Goal: Task Accomplishment & Management: Manage account settings

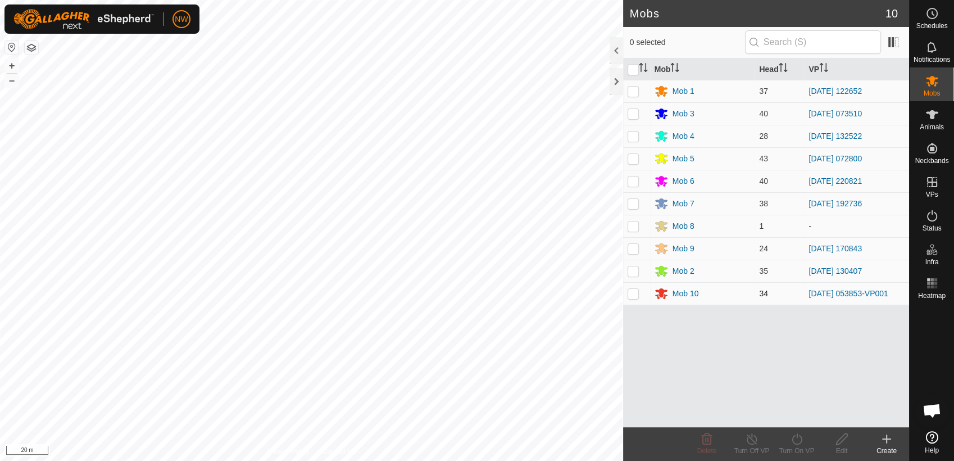
click at [634, 294] on p-checkbox at bounding box center [633, 293] width 11 height 9
checkbox input "true"
click at [753, 442] on icon at bounding box center [752, 438] width 14 height 13
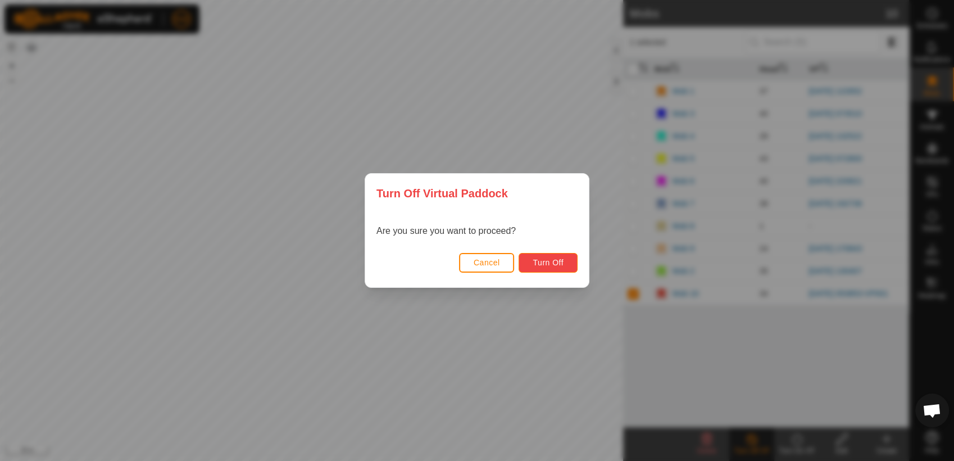
click at [550, 263] on span "Turn Off" at bounding box center [548, 262] width 31 height 9
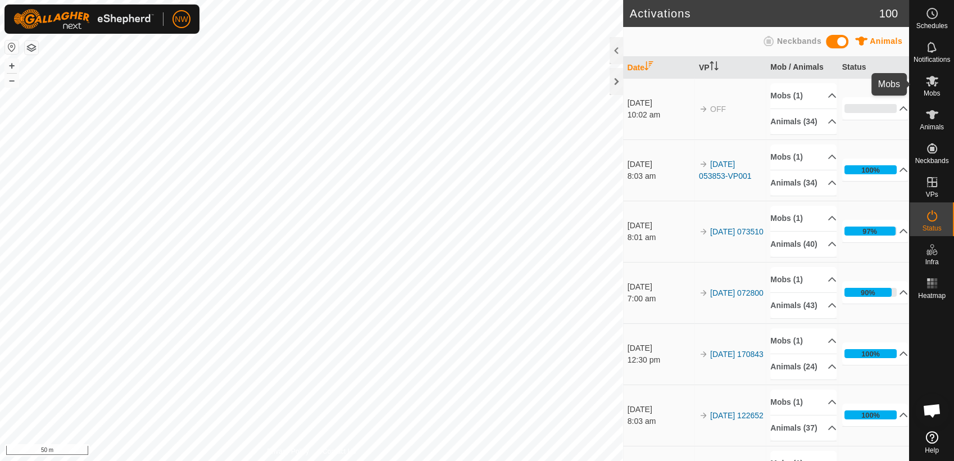
click at [931, 83] on icon at bounding box center [932, 81] width 12 height 11
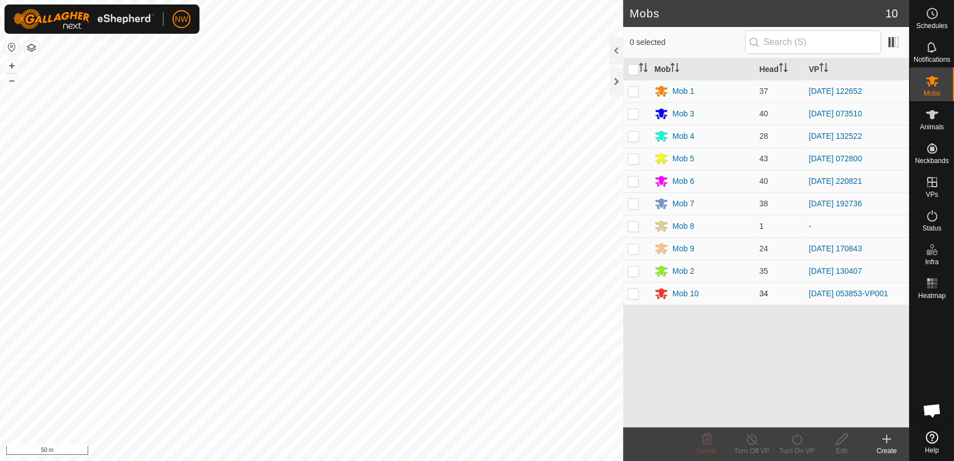
click at [638, 296] on p-checkbox at bounding box center [633, 293] width 11 height 9
checkbox input "true"
click at [800, 438] on icon at bounding box center [797, 438] width 14 height 13
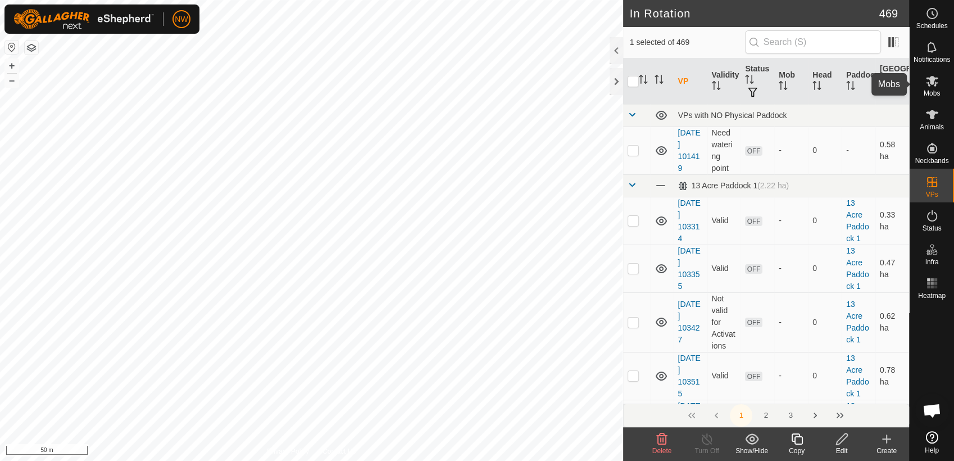
click at [928, 83] on icon at bounding box center [932, 81] width 12 height 11
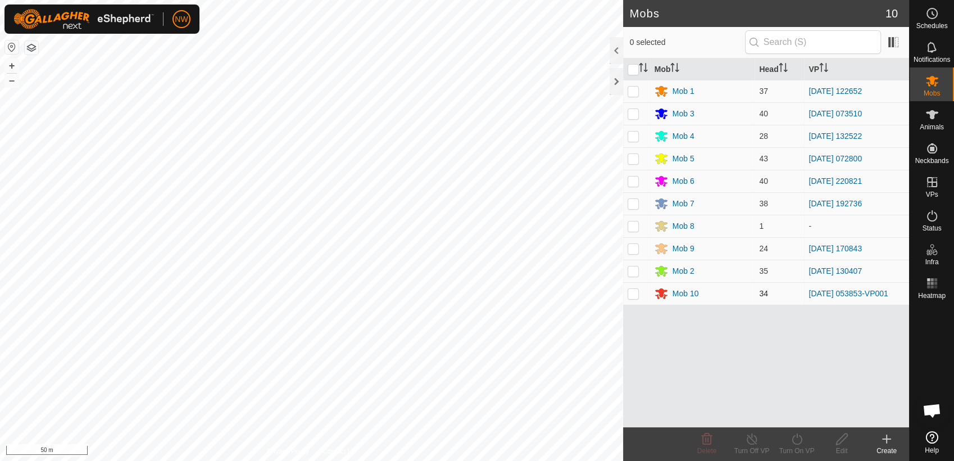
click at [633, 295] on p-checkbox at bounding box center [633, 293] width 11 height 9
checkbox input "true"
click at [796, 439] on icon at bounding box center [797, 438] width 14 height 13
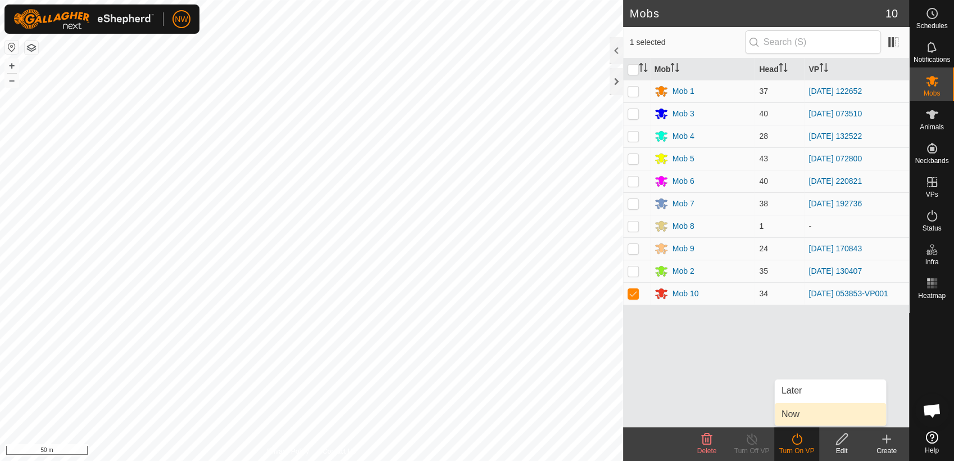
click at [796, 410] on link "Now" at bounding box center [830, 414] width 111 height 22
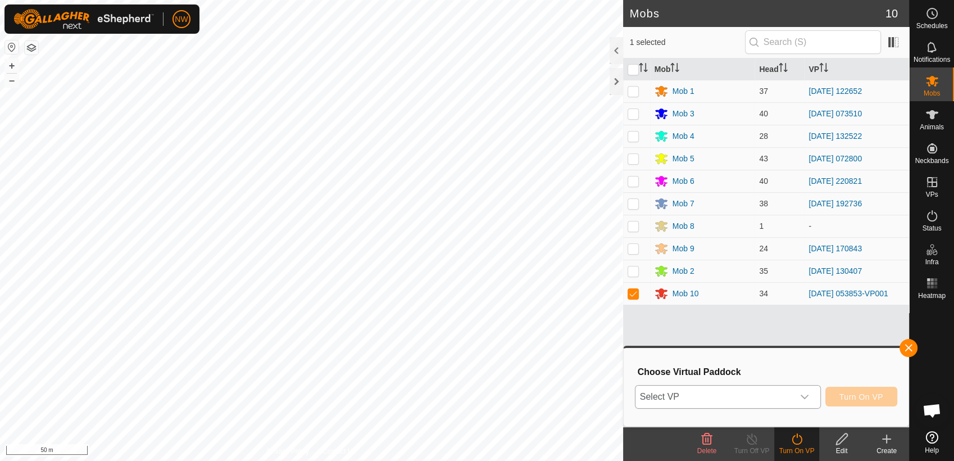
click at [806, 394] on icon "dropdown trigger" at bounding box center [804, 396] width 9 height 9
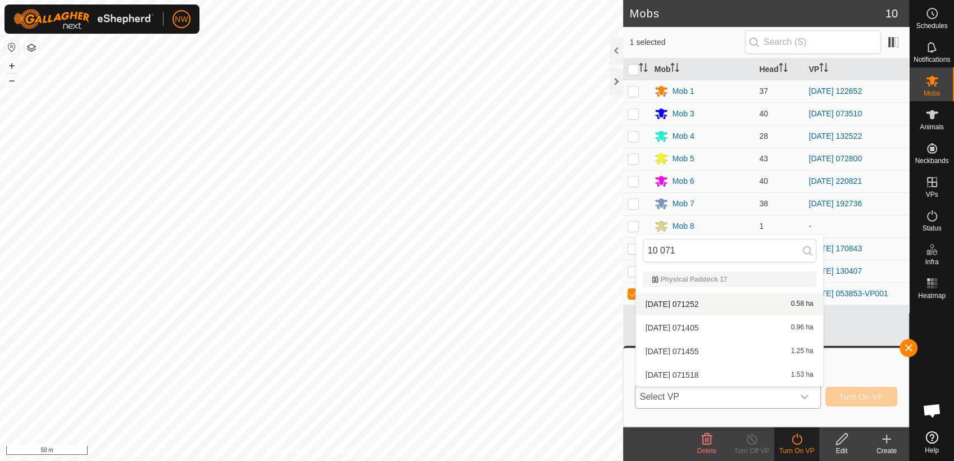
type input "10 071"
click at [704, 302] on li "[DATE] 071252 0.58 ha" at bounding box center [729, 304] width 187 height 22
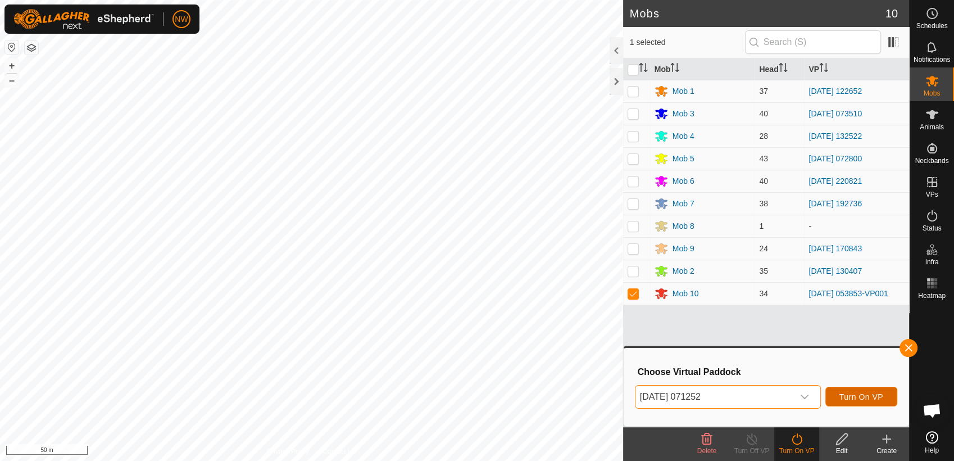
click at [840, 393] on button "Turn On VP" at bounding box center [862, 397] width 72 height 20
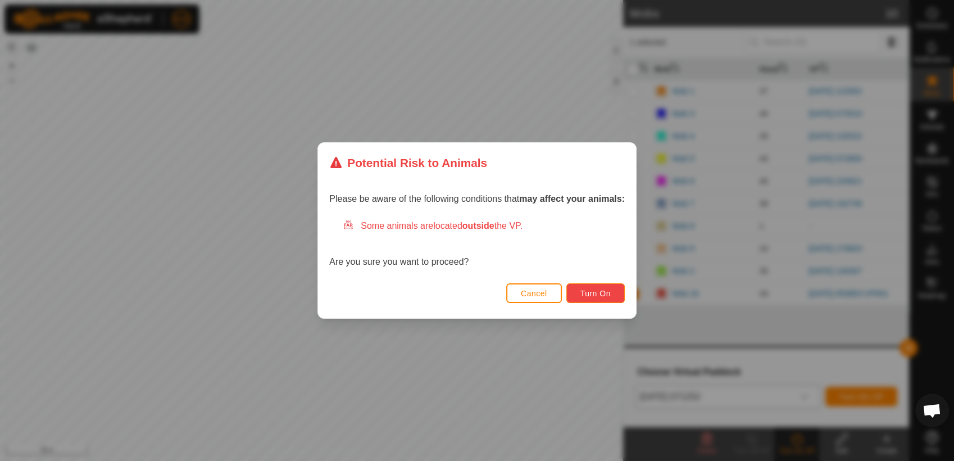
click at [582, 294] on span "Turn On" at bounding box center [595, 293] width 30 height 9
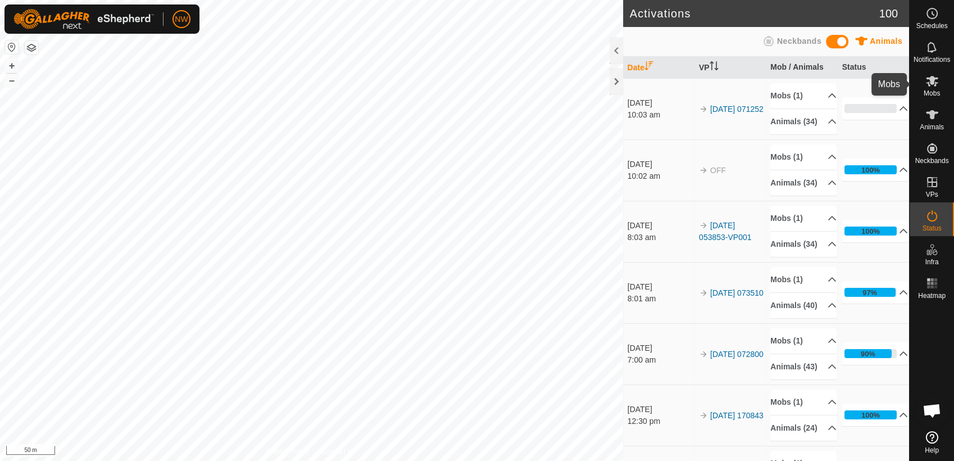
click at [937, 80] on icon at bounding box center [932, 80] width 13 height 13
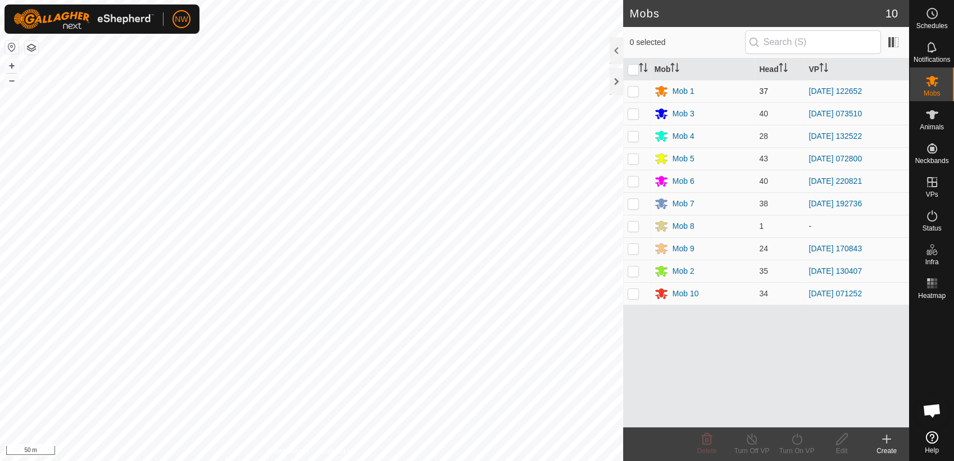
click at [634, 87] on p-checkbox at bounding box center [633, 91] width 11 height 9
checkbox input "true"
click at [800, 438] on icon at bounding box center [797, 438] width 14 height 13
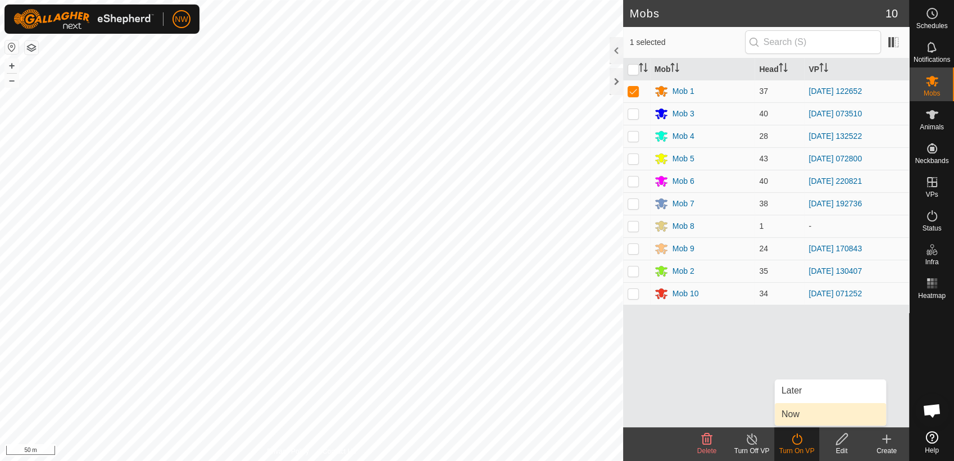
click at [807, 411] on link "Now" at bounding box center [830, 414] width 111 height 22
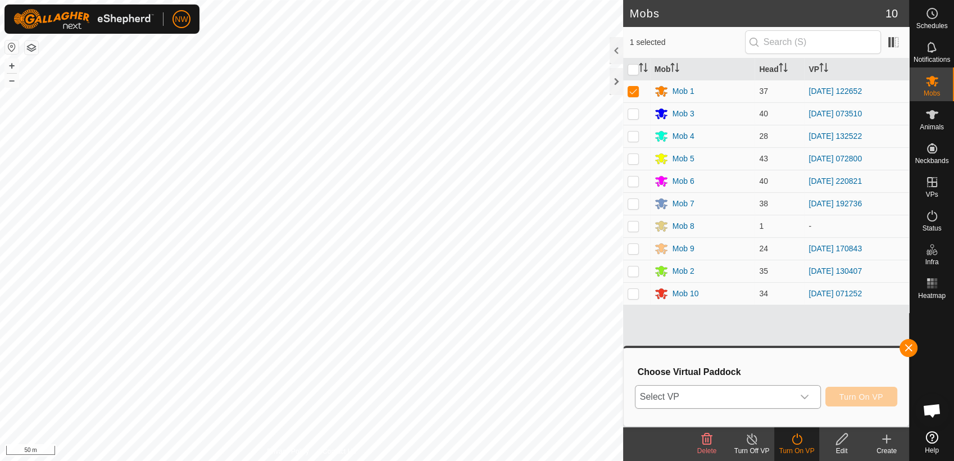
click at [807, 396] on icon "dropdown trigger" at bounding box center [804, 396] width 9 height 9
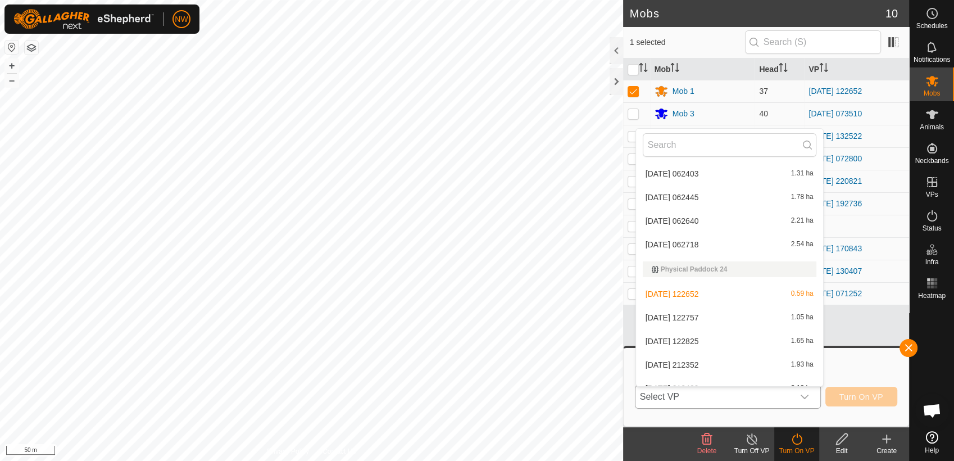
scroll to position [5744, 0]
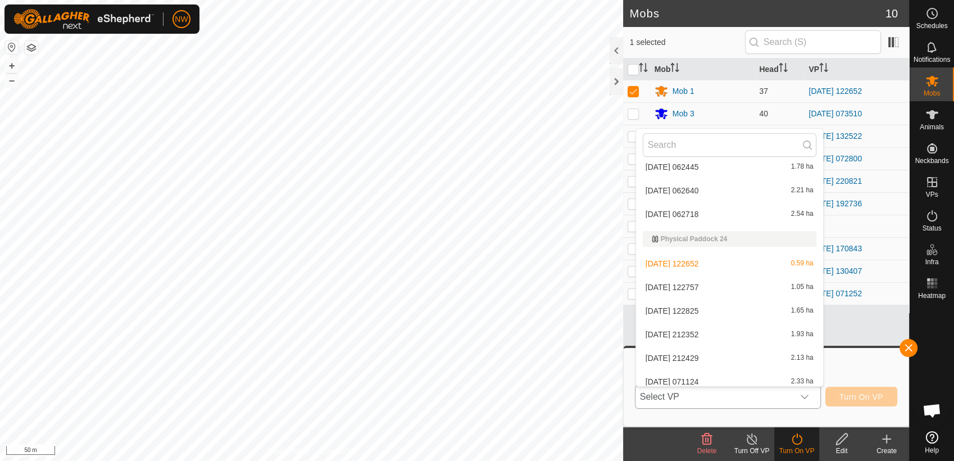
click at [690, 285] on li "[DATE] 122757 1.05 ha" at bounding box center [729, 287] width 187 height 22
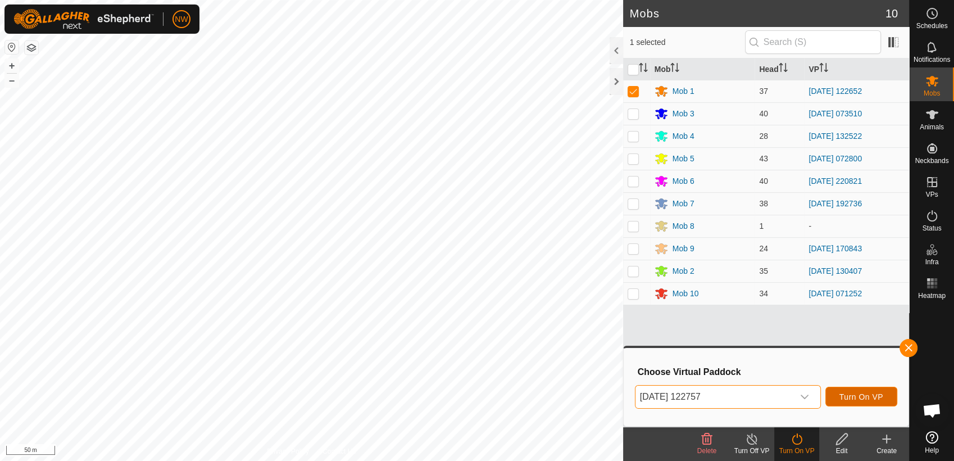
click at [872, 391] on button "Turn On VP" at bounding box center [862, 397] width 72 height 20
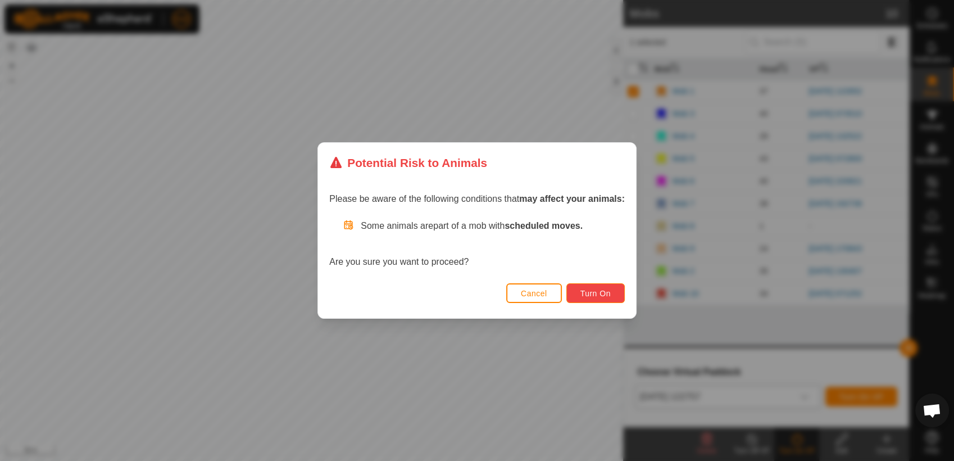
click at [587, 291] on span "Turn On" at bounding box center [595, 293] width 30 height 9
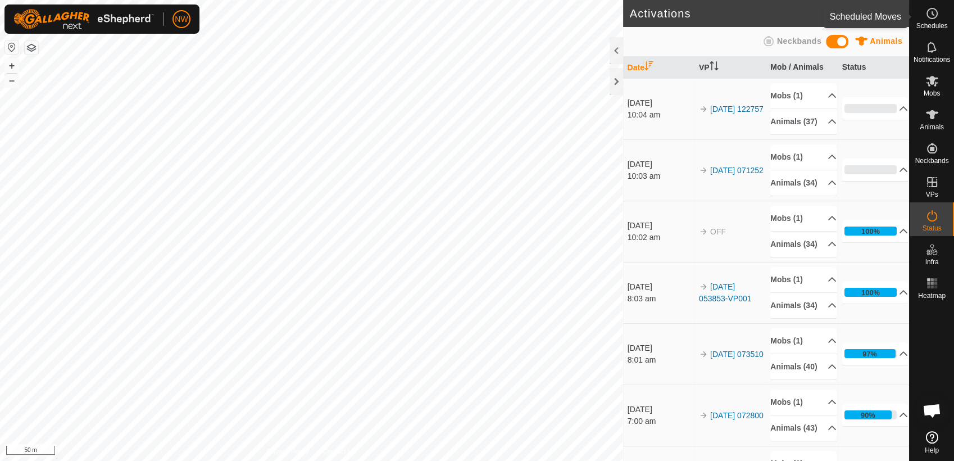
click at [932, 12] on icon at bounding box center [932, 13] width 13 height 13
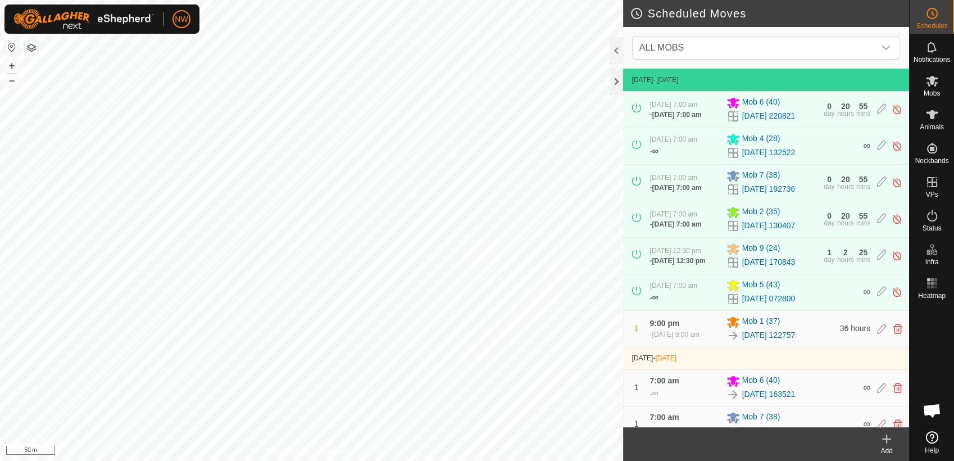
click at [885, 437] on icon at bounding box center [886, 438] width 13 height 13
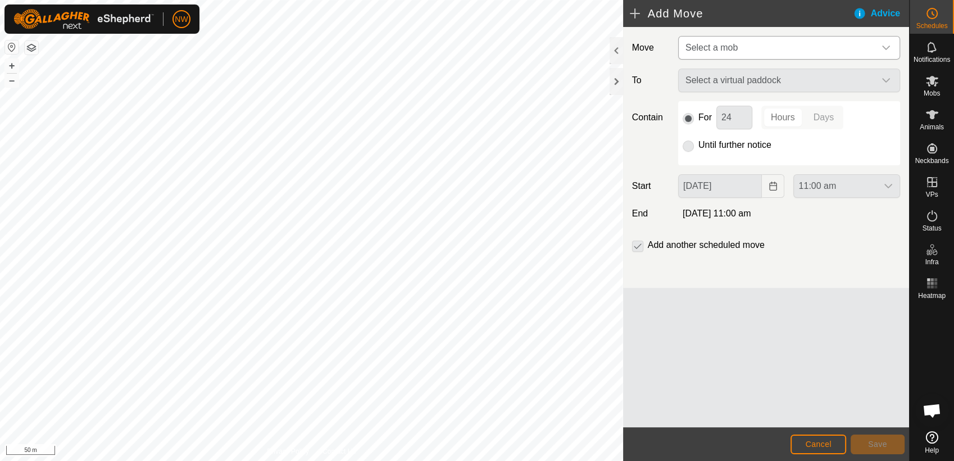
click at [888, 45] on icon "dropdown trigger" at bounding box center [886, 47] width 9 height 9
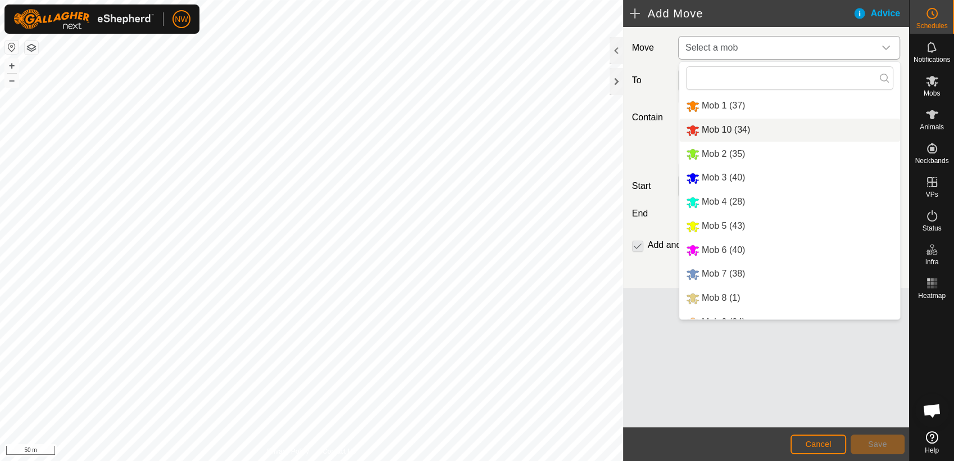
click at [713, 126] on li "Mob 10 (34)" at bounding box center [789, 130] width 221 height 23
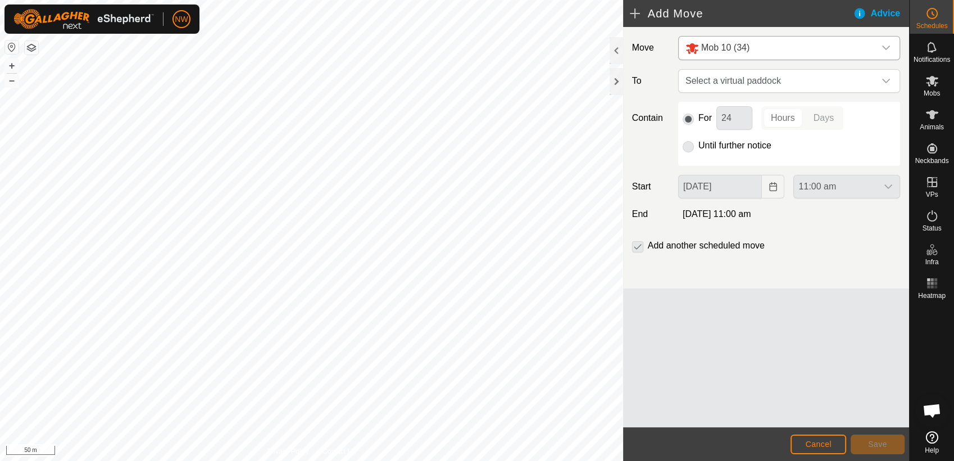
click at [689, 121] on p-radiobutton at bounding box center [688, 117] width 11 height 13
click at [887, 81] on icon "dropdown trigger" at bounding box center [886, 81] width 8 height 4
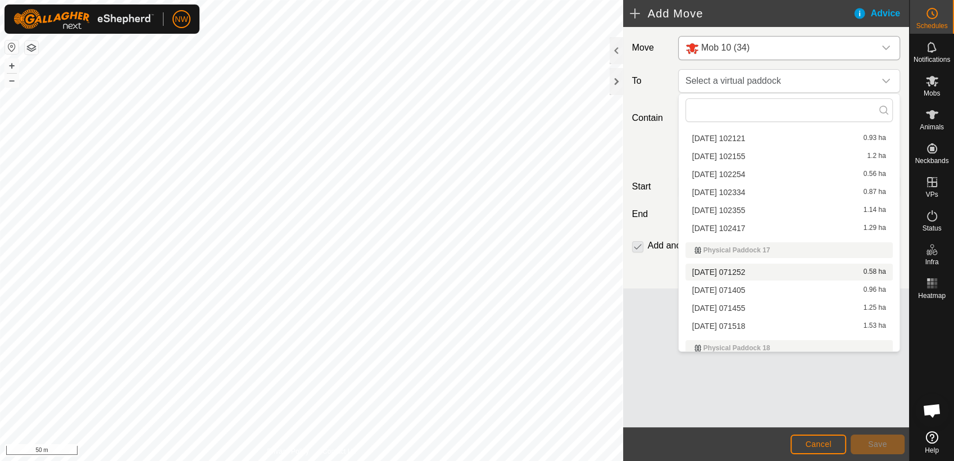
scroll to position [3683, 0]
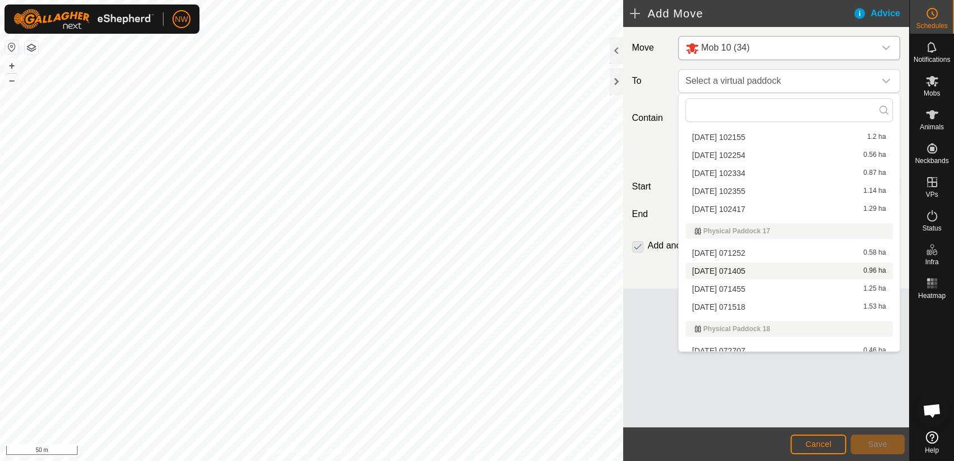
click at [720, 268] on li "[DATE] 071405 0.96 ha" at bounding box center [789, 270] width 207 height 17
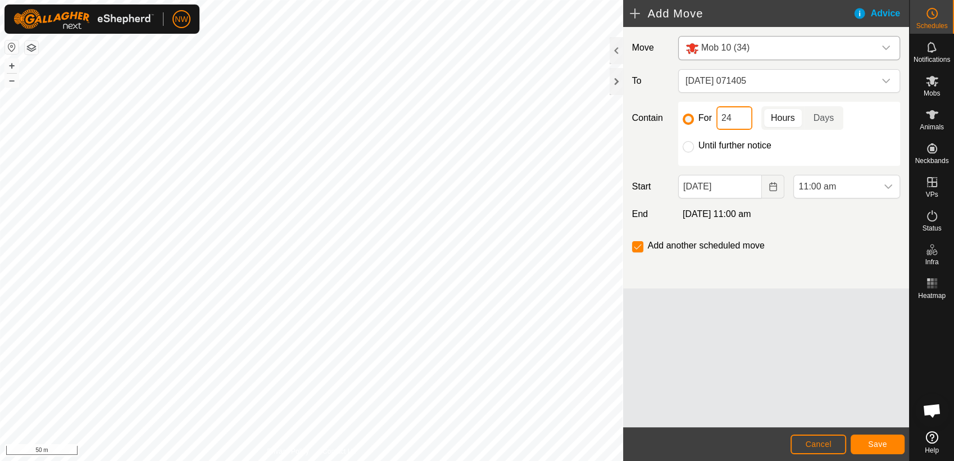
drag, startPoint x: 734, startPoint y: 118, endPoint x: 720, endPoint y: 119, distance: 14.1
click at [720, 119] on input "24" at bounding box center [734, 118] width 36 height 24
type input "1"
click at [773, 185] on icon "Choose Date" at bounding box center [773, 186] width 9 height 9
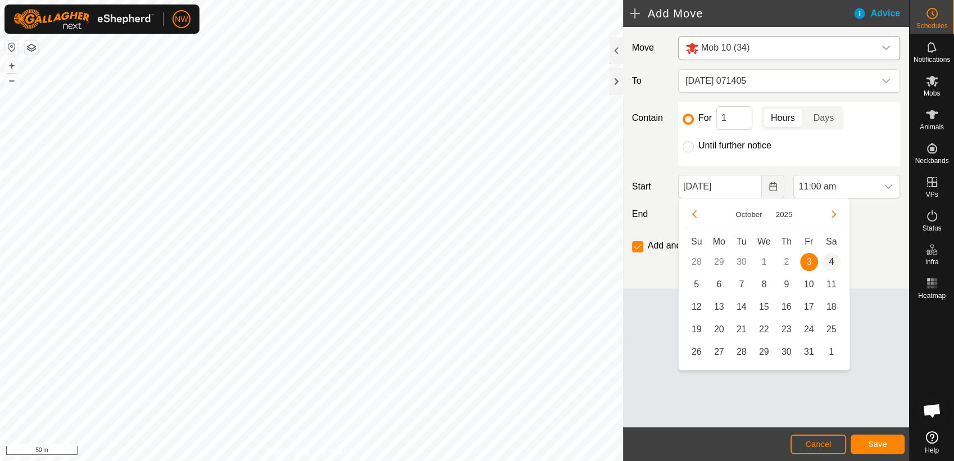
click at [831, 259] on span "4" at bounding box center [832, 262] width 18 height 18
type input "[DATE]"
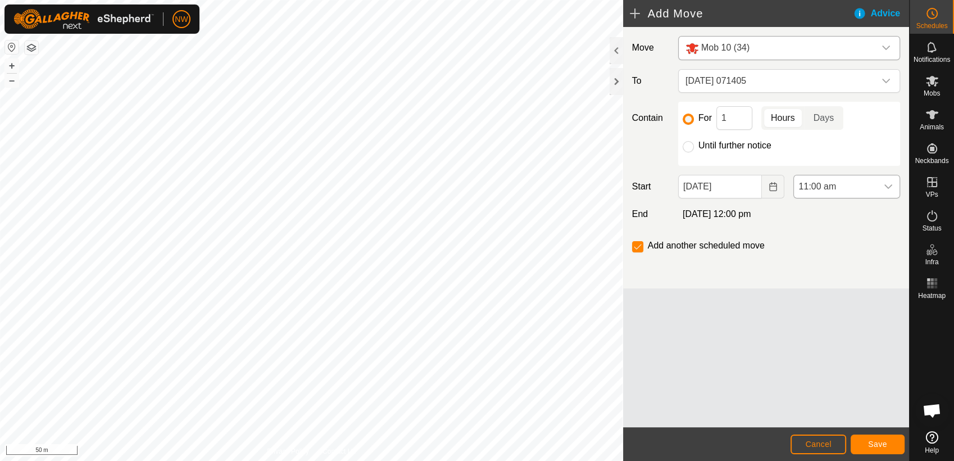
click at [888, 185] on icon "dropdown trigger" at bounding box center [888, 186] width 9 height 9
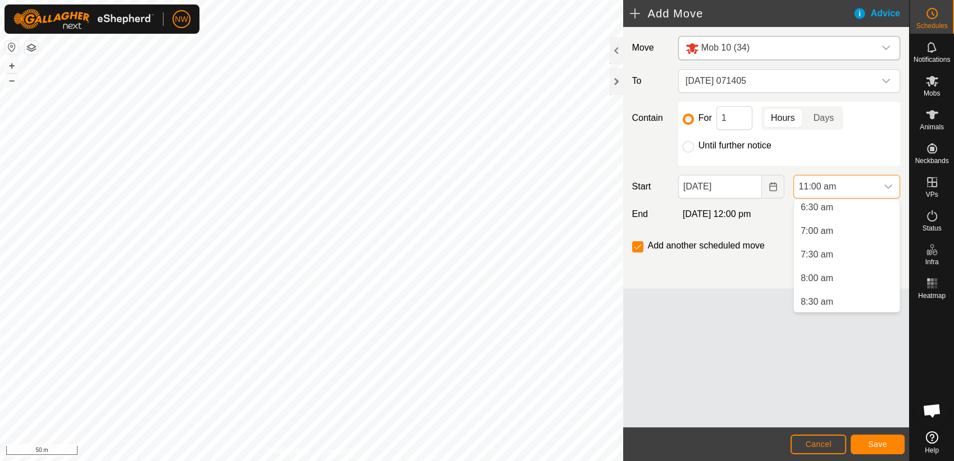
scroll to position [300, 0]
click at [823, 237] on li "7:00 am" at bounding box center [847, 241] width 106 height 22
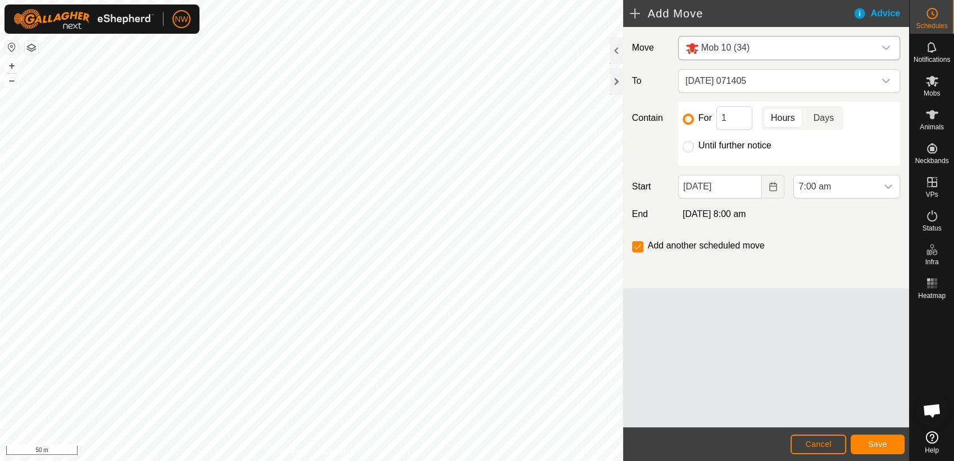
click at [823, 110] on p-togglebutton "Days" at bounding box center [824, 118] width 39 height 24
click at [884, 442] on span "Save" at bounding box center [877, 443] width 19 height 9
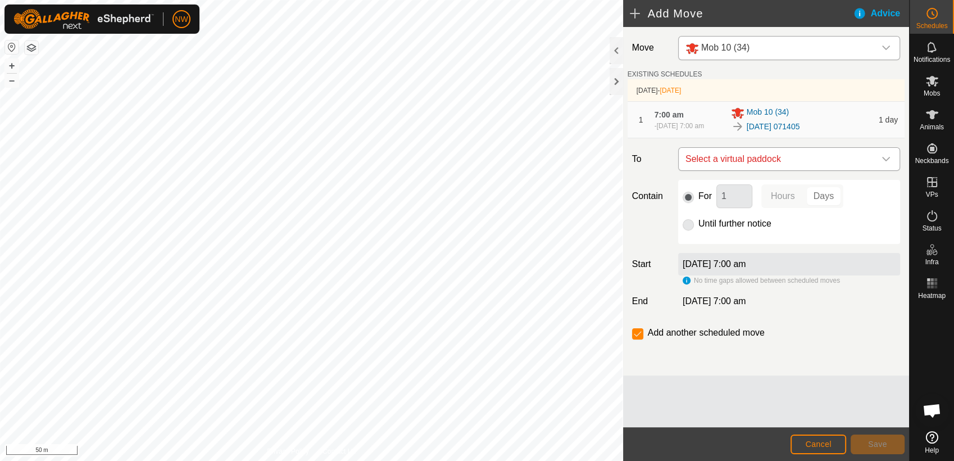
click at [887, 158] on icon "dropdown trigger" at bounding box center [886, 159] width 8 height 4
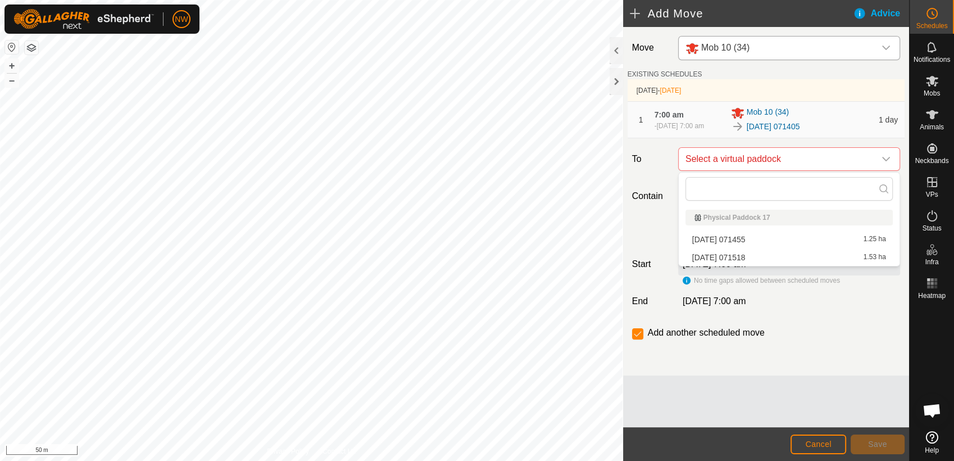
click at [749, 238] on li "[DATE] 071455 1.25 ha" at bounding box center [789, 239] width 207 height 17
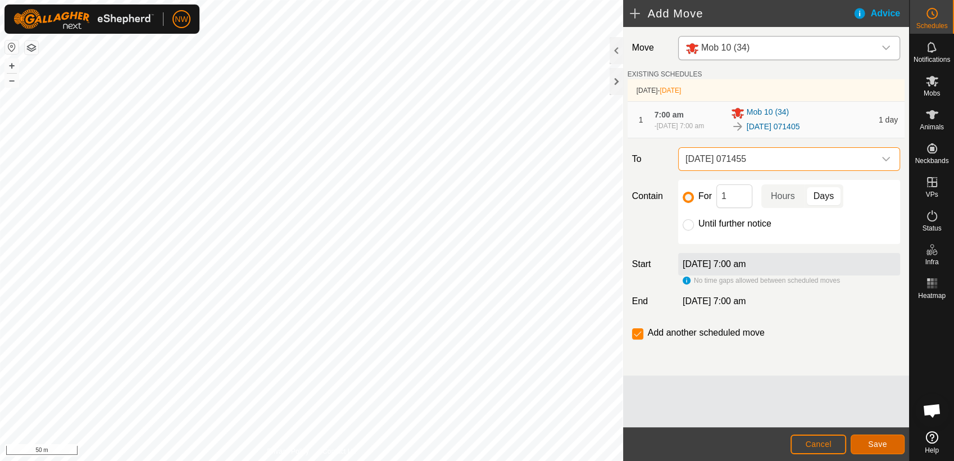
click at [880, 445] on span "Save" at bounding box center [877, 443] width 19 height 9
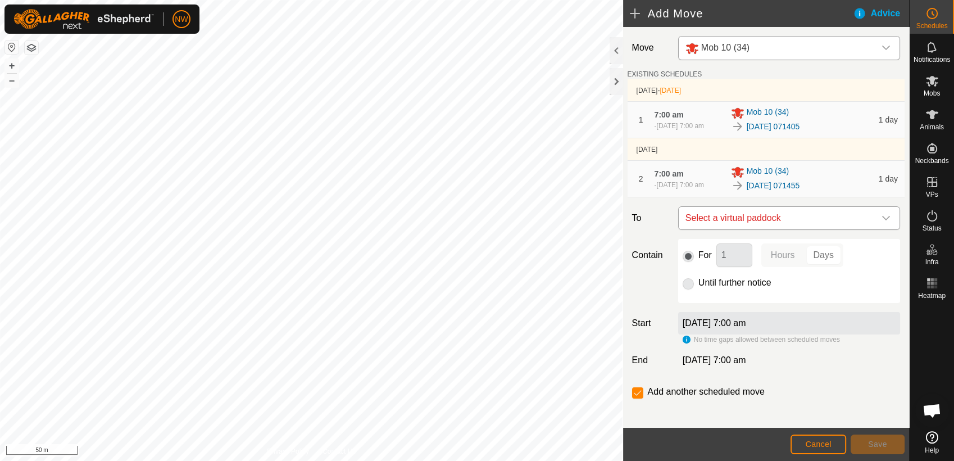
click at [882, 218] on icon "dropdown trigger" at bounding box center [886, 218] width 8 height 4
click at [773, 292] on li "[DATE] 071518 1.53 ha" at bounding box center [783, 298] width 199 height 17
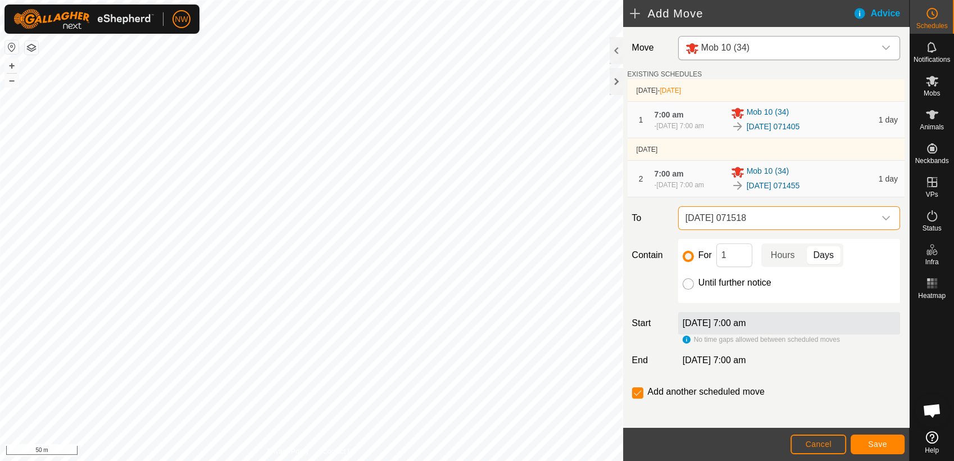
click at [684, 282] on input "Until further notice" at bounding box center [688, 283] width 11 height 11
radio input "true"
checkbox input "false"
click at [874, 445] on span "Save" at bounding box center [877, 443] width 19 height 9
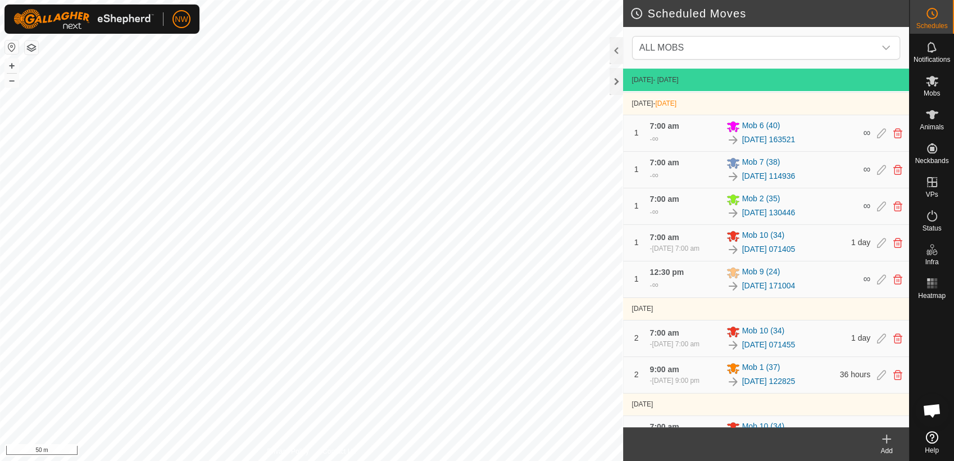
scroll to position [250, 0]
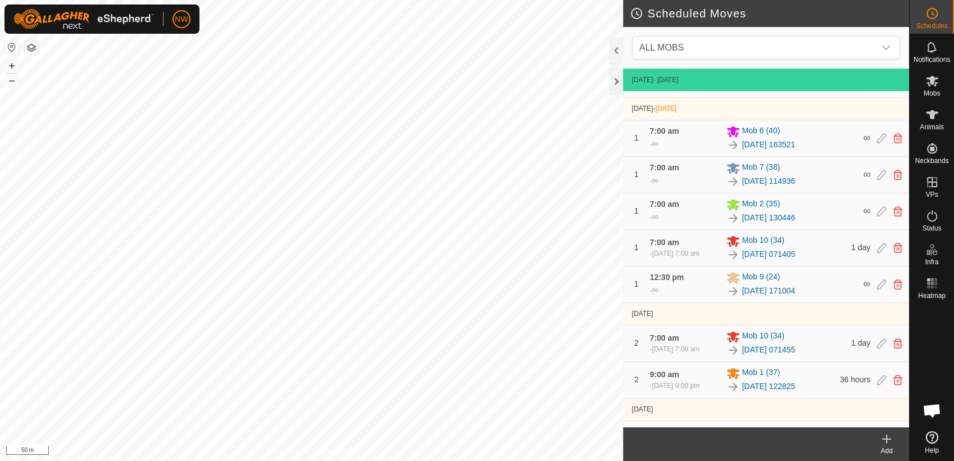
drag, startPoint x: 827, startPoint y: 371, endPoint x: 815, endPoint y: 297, distance: 75.2
click at [815, 297] on tbody "[DATE] - [DATE] [DATE] 7:00 am - [DATE] 7:00 am Mob [PHONE_NUMBER][DATE] 220821…" at bounding box center [766, 185] width 286 height 733
click at [751, 29] on div "ALL MOBS" at bounding box center [766, 48] width 286 height 42
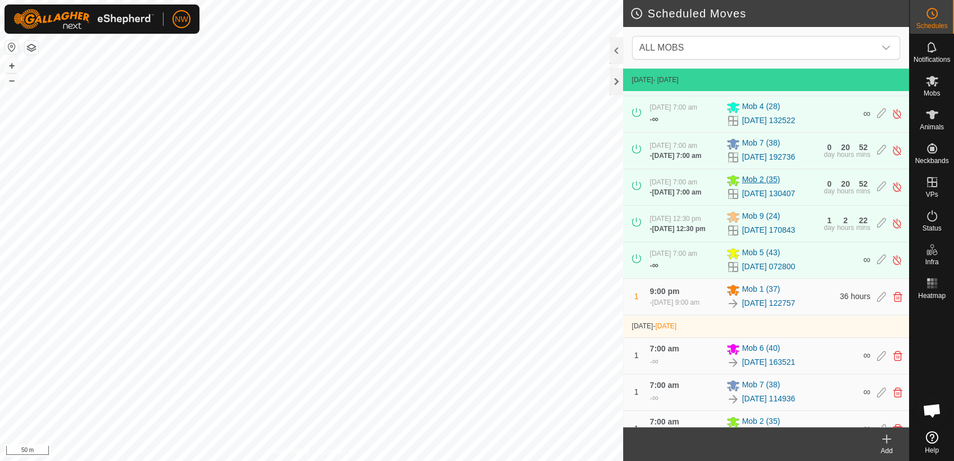
scroll to position [62, 0]
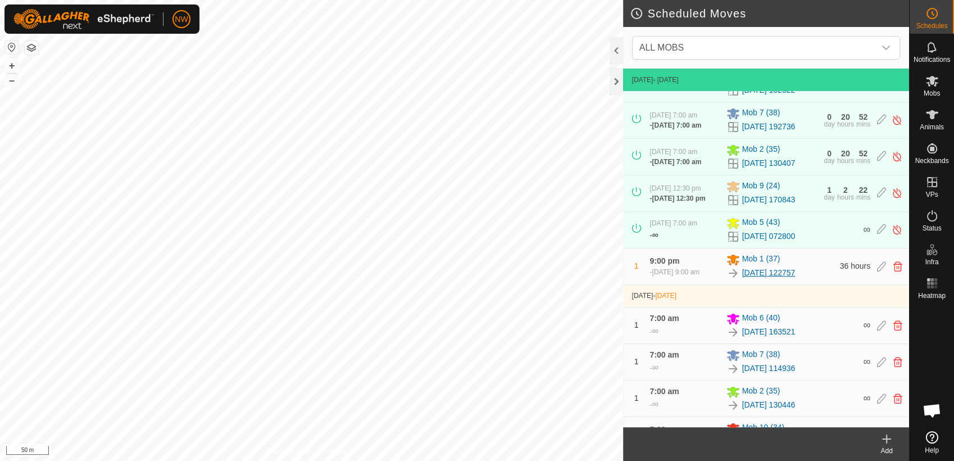
click at [796, 279] on link "[DATE] 122757" at bounding box center [768, 273] width 53 height 12
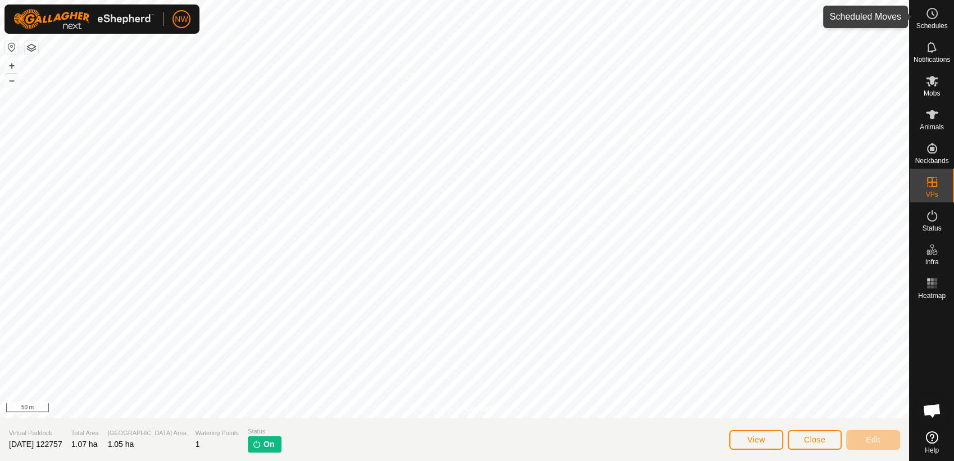
click at [934, 12] on icon at bounding box center [932, 13] width 13 height 13
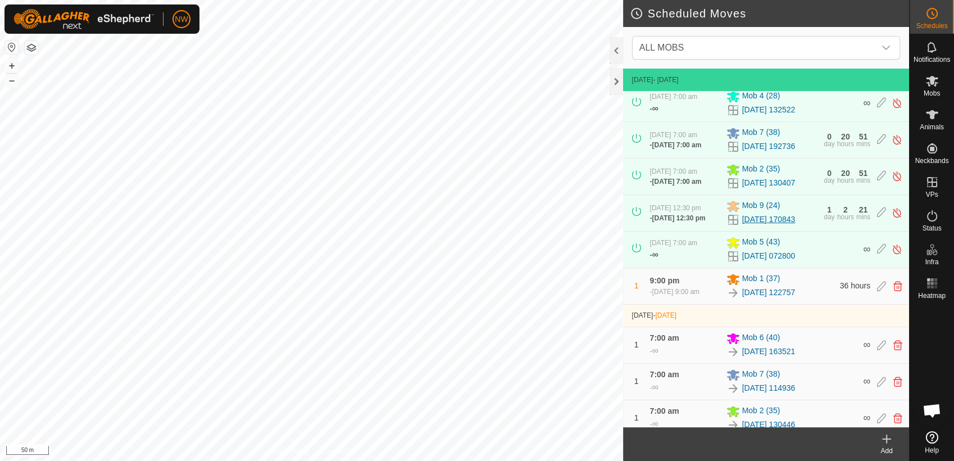
scroll to position [62, 0]
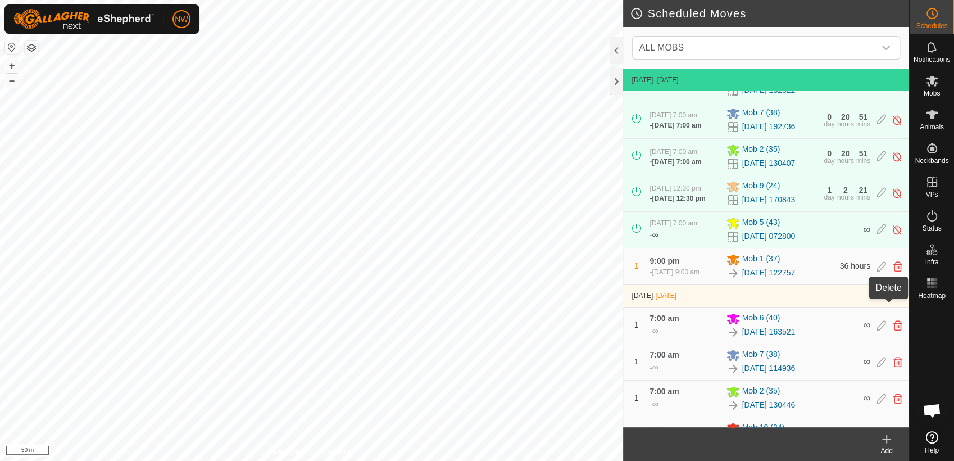
click at [894, 271] on icon at bounding box center [898, 266] width 9 height 10
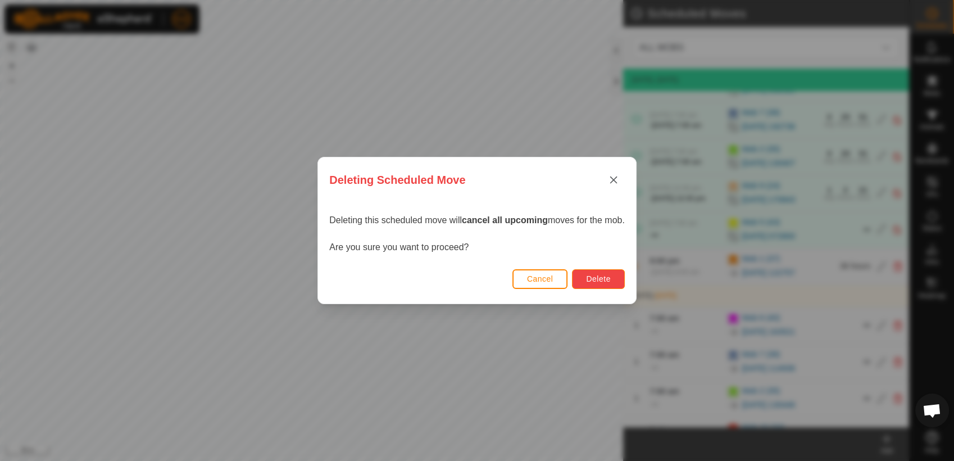
click at [591, 275] on span "Delete" at bounding box center [598, 278] width 24 height 9
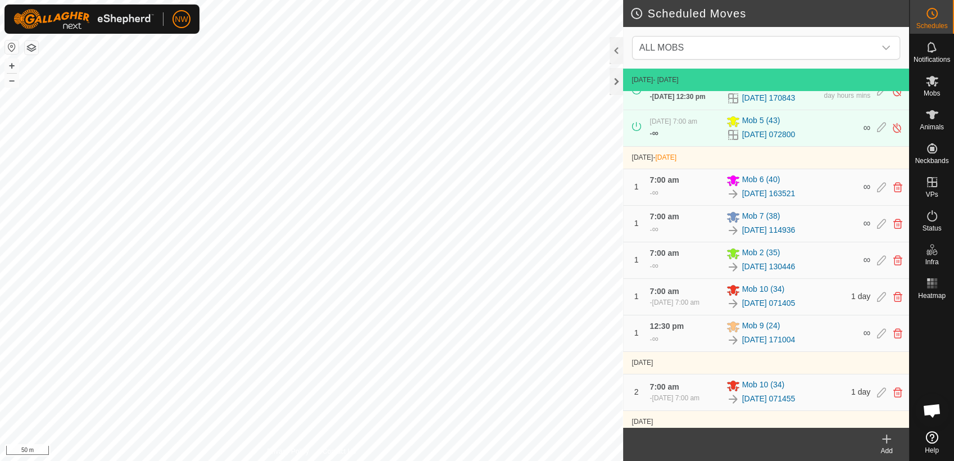
scroll to position [0, 0]
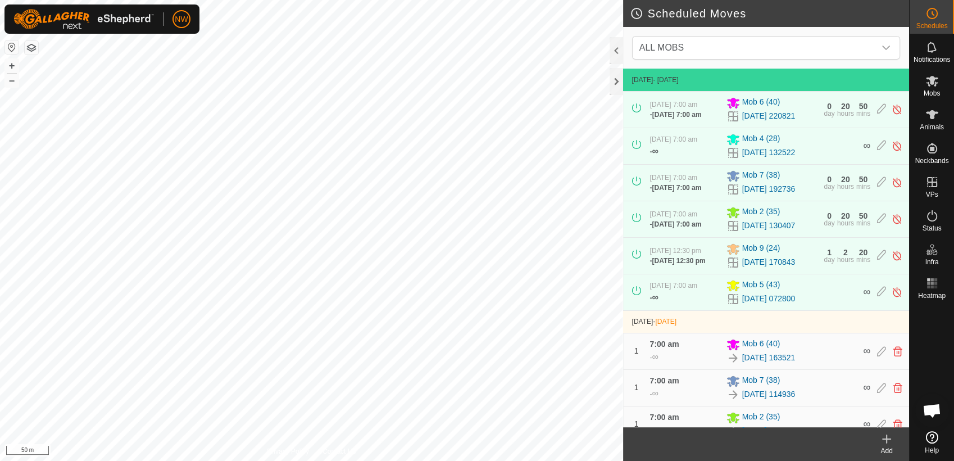
click at [884, 442] on icon at bounding box center [886, 438] width 13 height 13
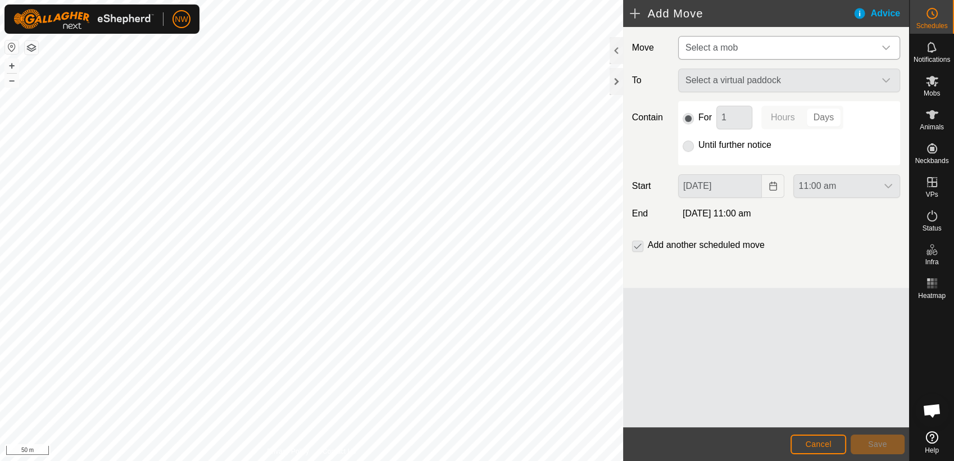
click at [883, 46] on icon "dropdown trigger" at bounding box center [886, 48] width 8 height 4
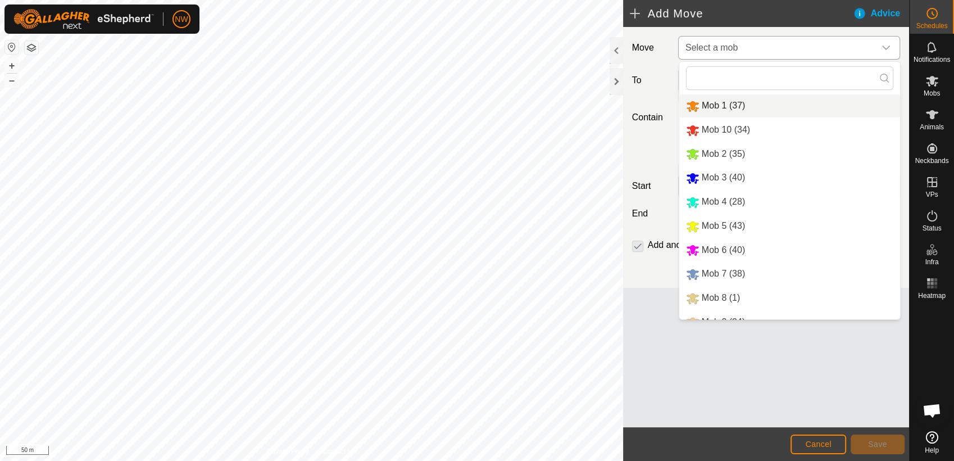
click at [714, 103] on li "Mob 1 (37)" at bounding box center [789, 105] width 221 height 23
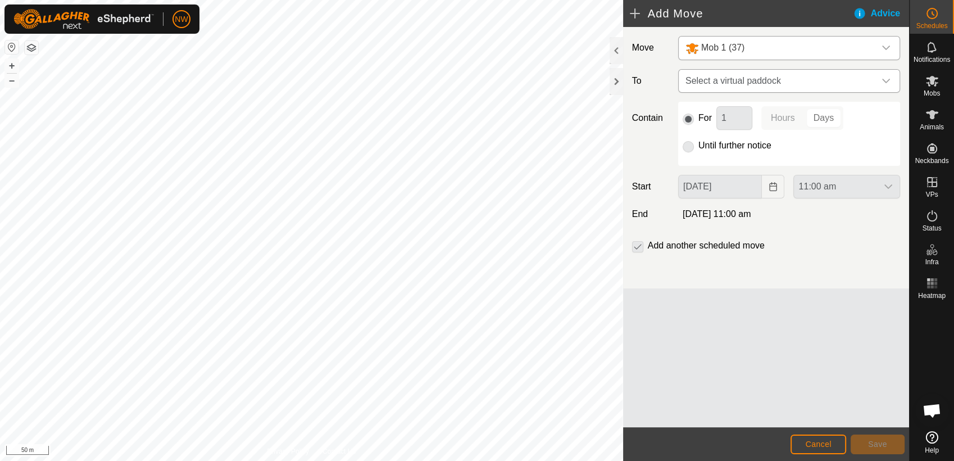
click at [888, 78] on icon "dropdown trigger" at bounding box center [886, 80] width 9 height 9
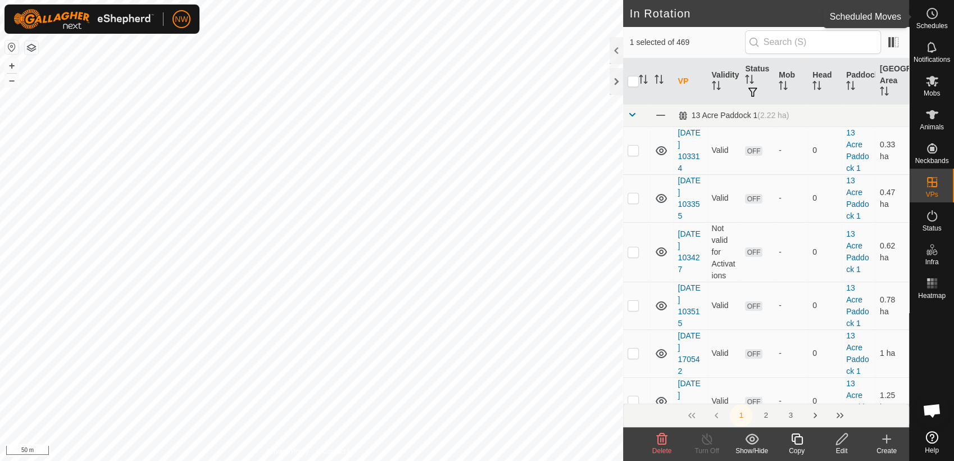
click at [932, 16] on icon at bounding box center [932, 13] width 13 height 13
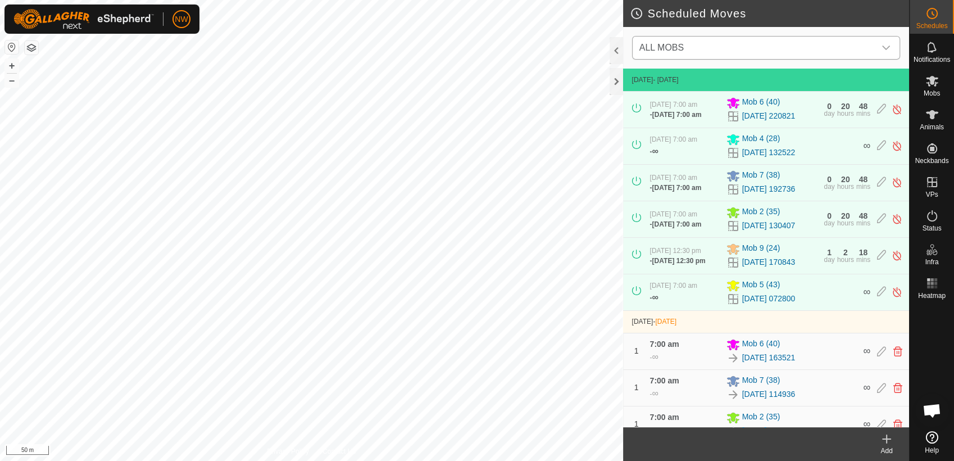
click at [886, 43] on icon "dropdown trigger" at bounding box center [886, 47] width 9 height 9
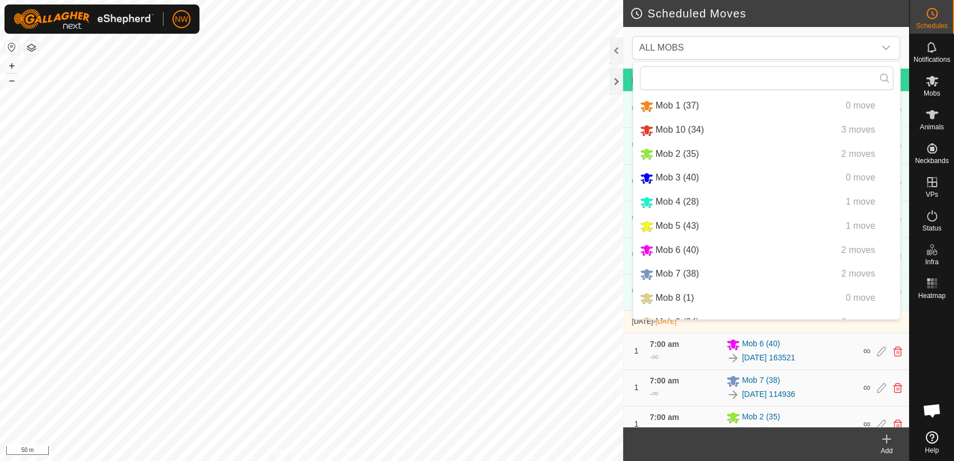
click at [890, 438] on icon at bounding box center [886, 438] width 13 height 13
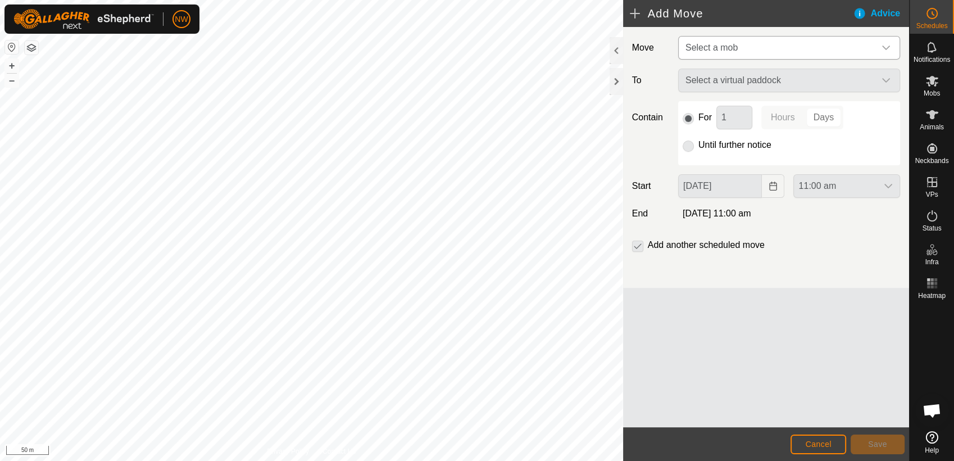
click at [890, 43] on div "dropdown trigger" at bounding box center [886, 48] width 22 height 22
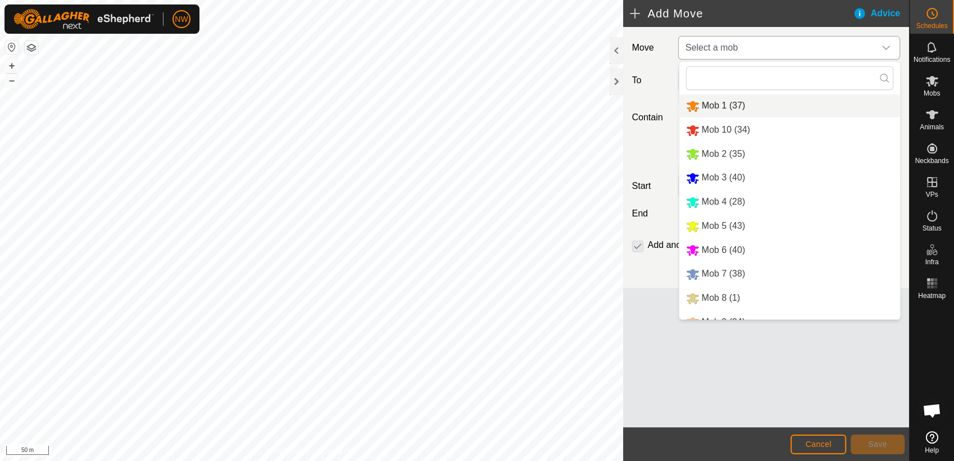
click at [716, 102] on li "Mob 1 (37)" at bounding box center [789, 105] width 221 height 23
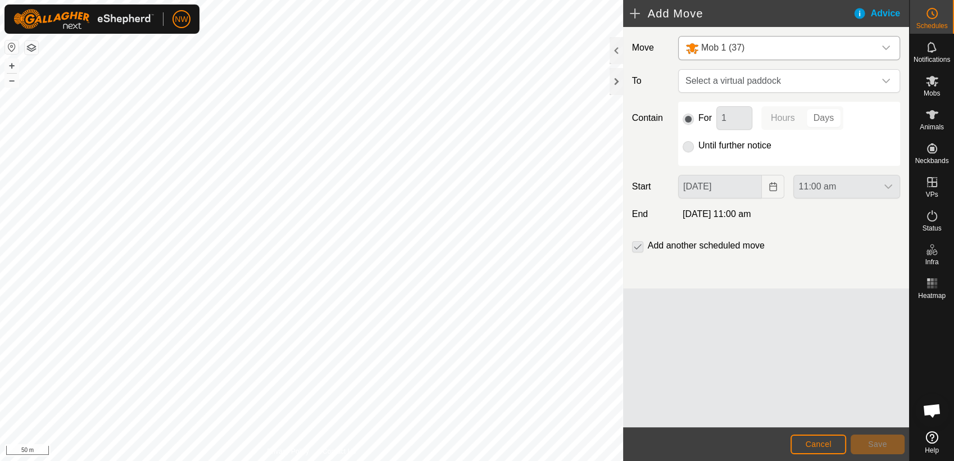
drag, startPoint x: 888, startPoint y: 79, endPoint x: 874, endPoint y: 92, distance: 19.5
click at [888, 79] on icon "dropdown trigger" at bounding box center [886, 81] width 8 height 4
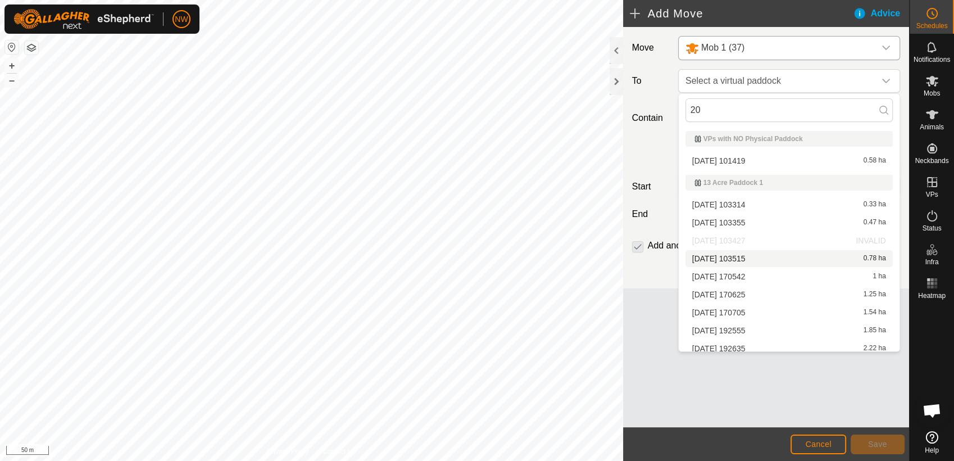
type input "20"
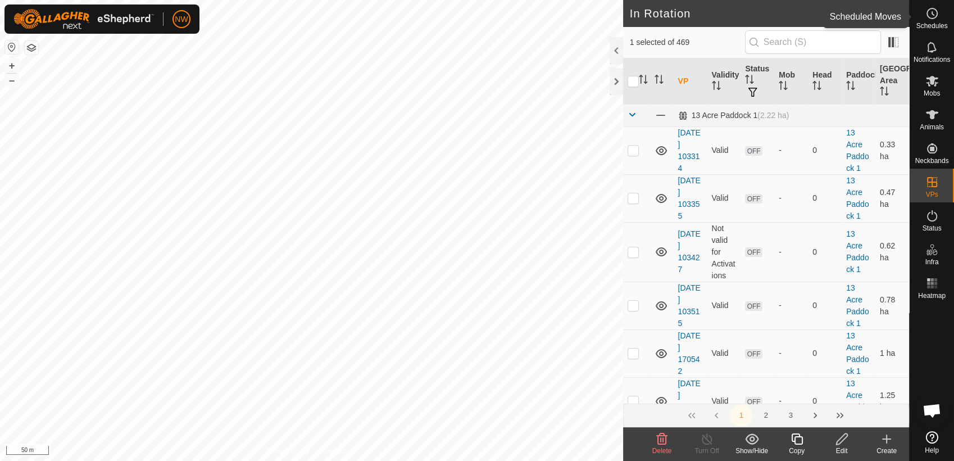
click at [936, 16] on circle at bounding box center [932, 13] width 10 height 10
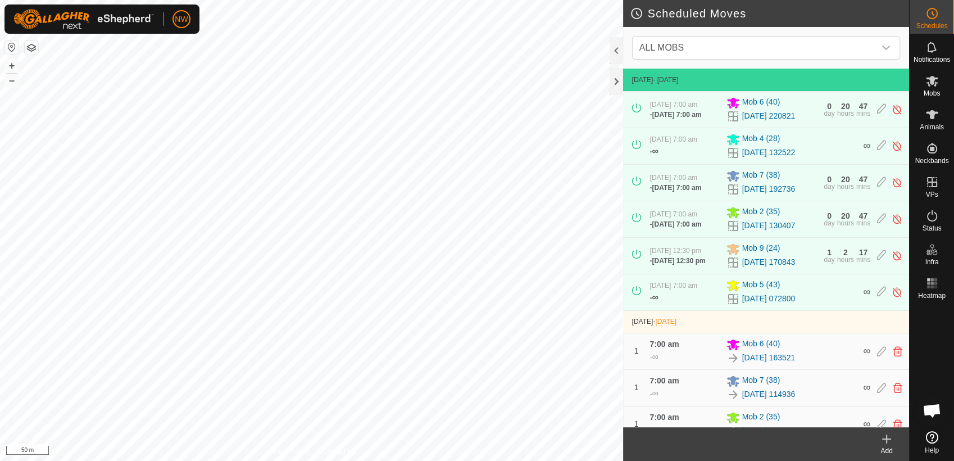
click at [887, 440] on icon at bounding box center [887, 439] width 0 height 8
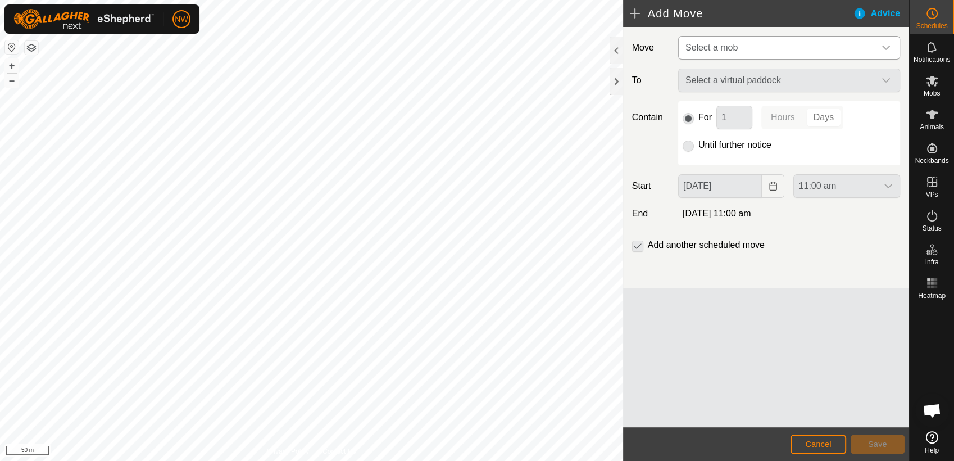
click at [884, 47] on icon "dropdown trigger" at bounding box center [886, 47] width 9 height 9
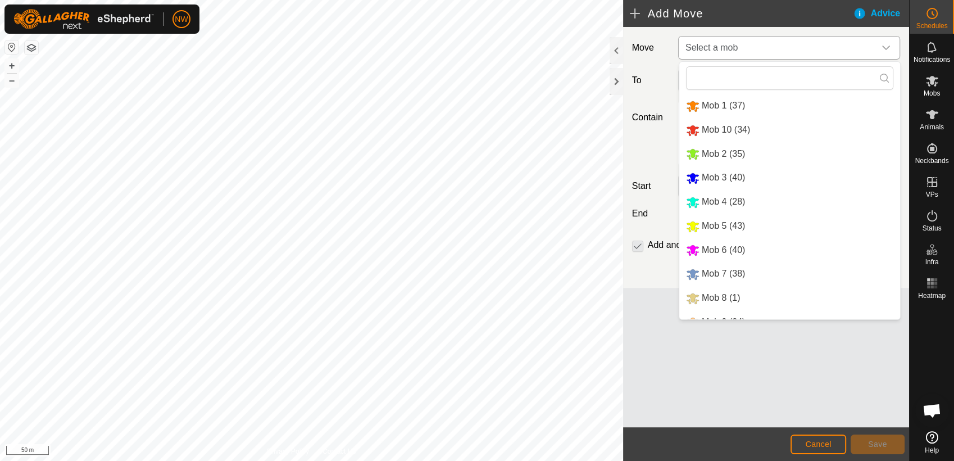
click at [713, 101] on li "Mob 1 (37)" at bounding box center [789, 105] width 221 height 23
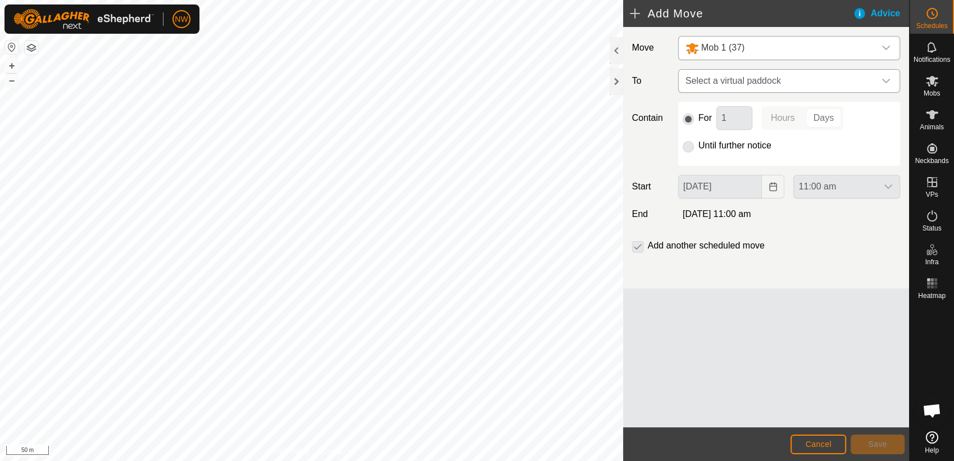
click at [887, 79] on icon "dropdown trigger" at bounding box center [886, 80] width 9 height 9
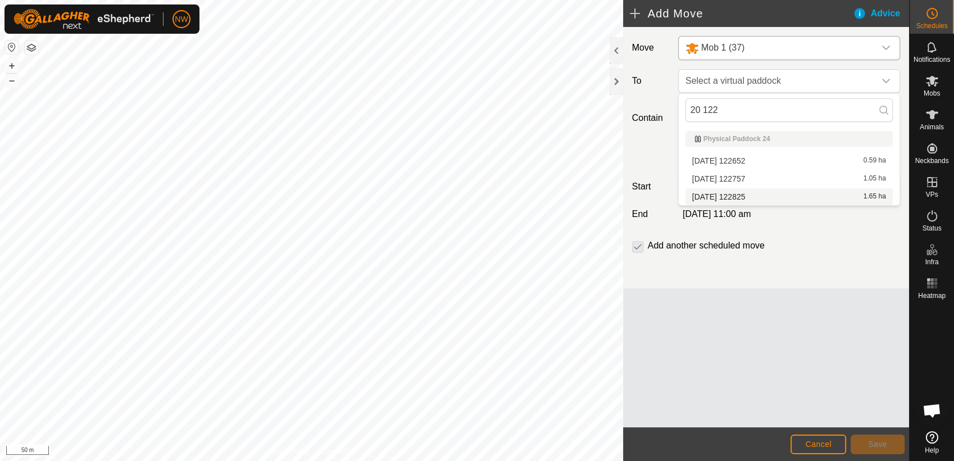
type input "20 122"
click at [742, 193] on li "[DATE] 122825 1.65 ha" at bounding box center [789, 196] width 207 height 17
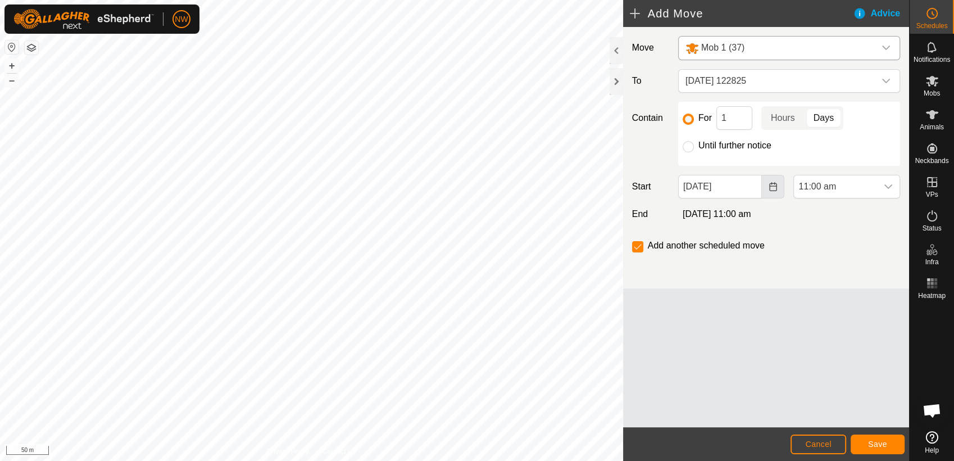
click at [772, 184] on icon "Choose Date" at bounding box center [772, 186] width 7 height 9
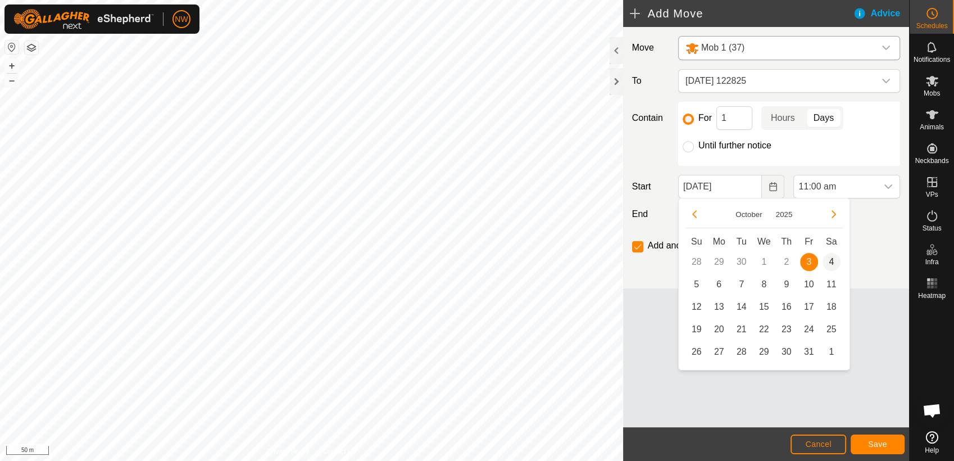
click at [834, 261] on span "4" at bounding box center [832, 262] width 18 height 18
type input "[DATE]"
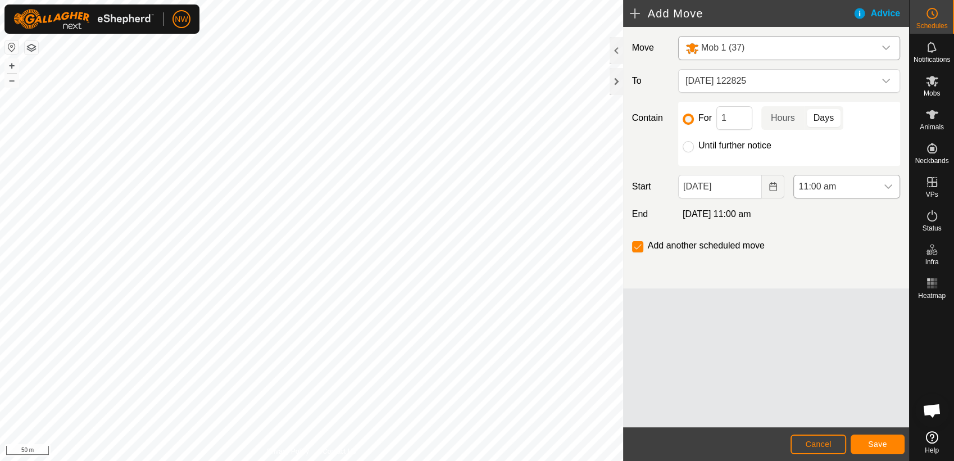
click at [889, 184] on icon "dropdown trigger" at bounding box center [888, 186] width 9 height 9
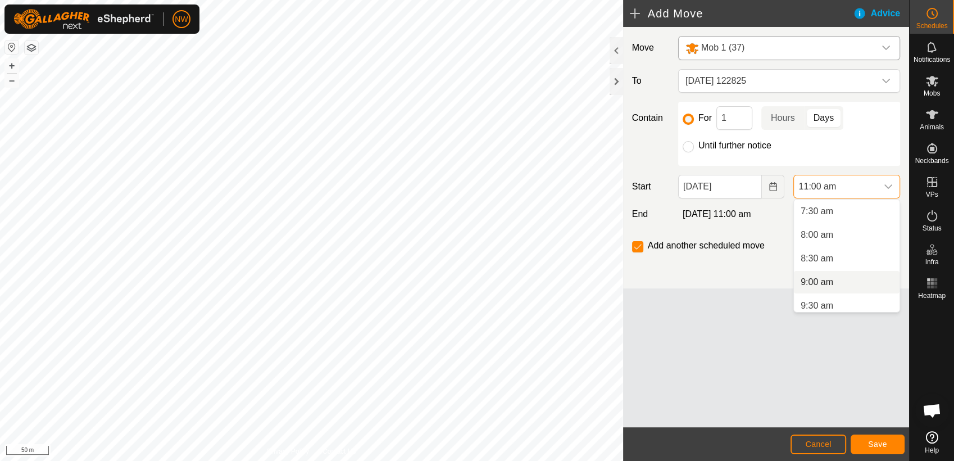
scroll to position [300, 0]
click at [828, 235] on li "7:00 am" at bounding box center [847, 241] width 106 height 22
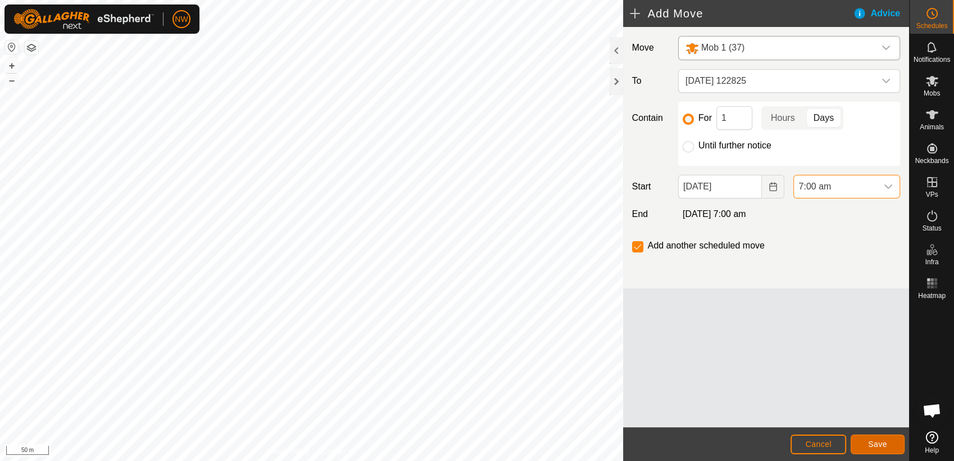
click at [879, 441] on span "Save" at bounding box center [877, 443] width 19 height 9
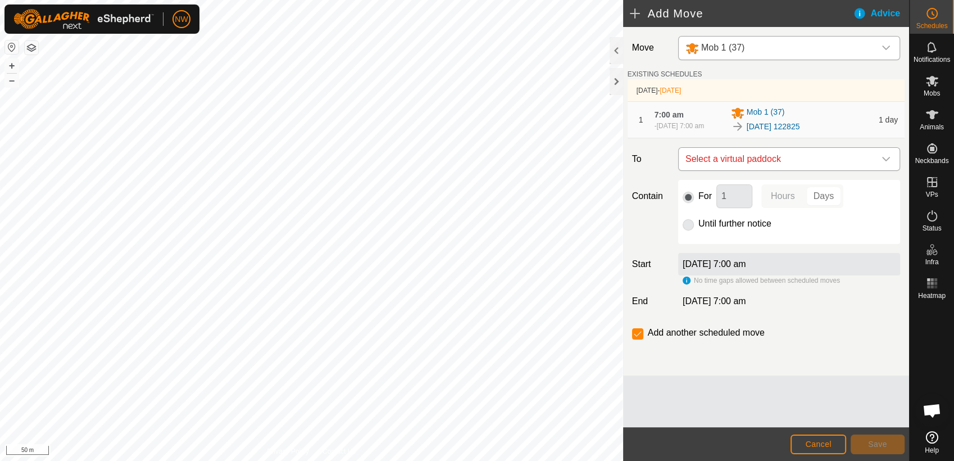
drag, startPoint x: 889, startPoint y: 157, endPoint x: 887, endPoint y: 164, distance: 6.4
click at [888, 160] on icon "dropdown trigger" at bounding box center [886, 159] width 9 height 9
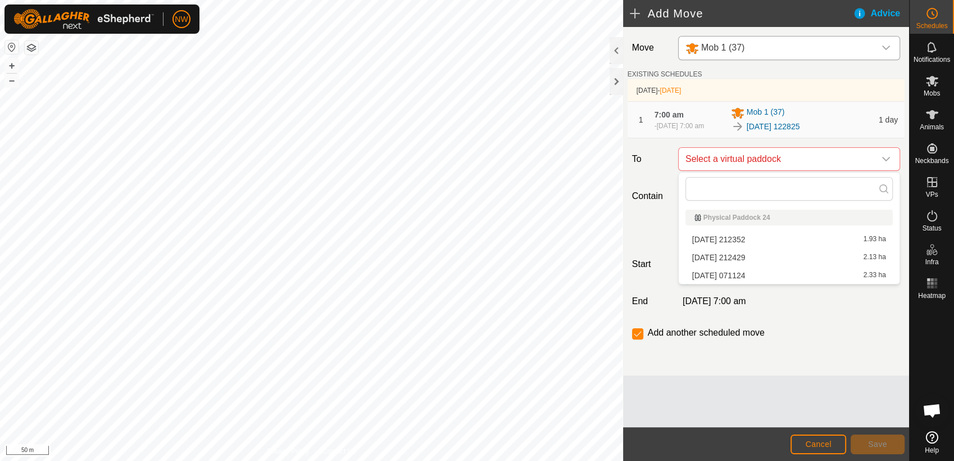
click at [734, 236] on li "[DATE] 212352 1.93 ha" at bounding box center [789, 239] width 207 height 17
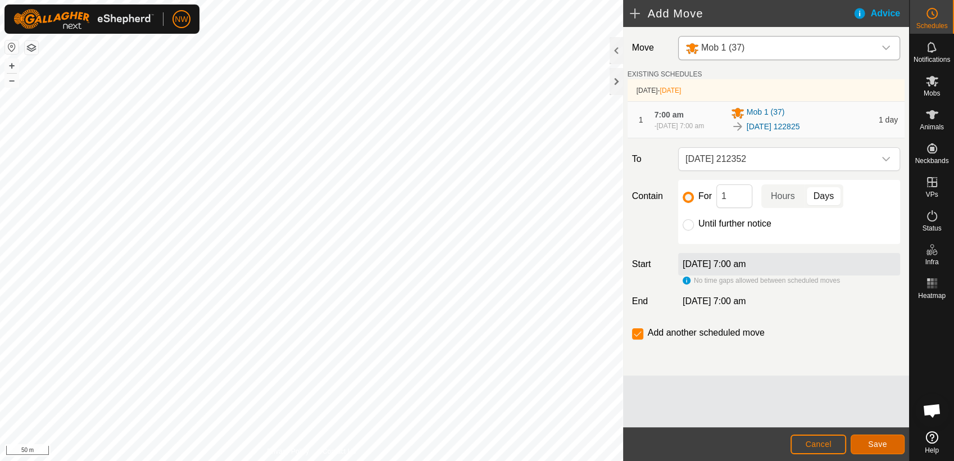
click at [886, 440] on span "Save" at bounding box center [877, 443] width 19 height 9
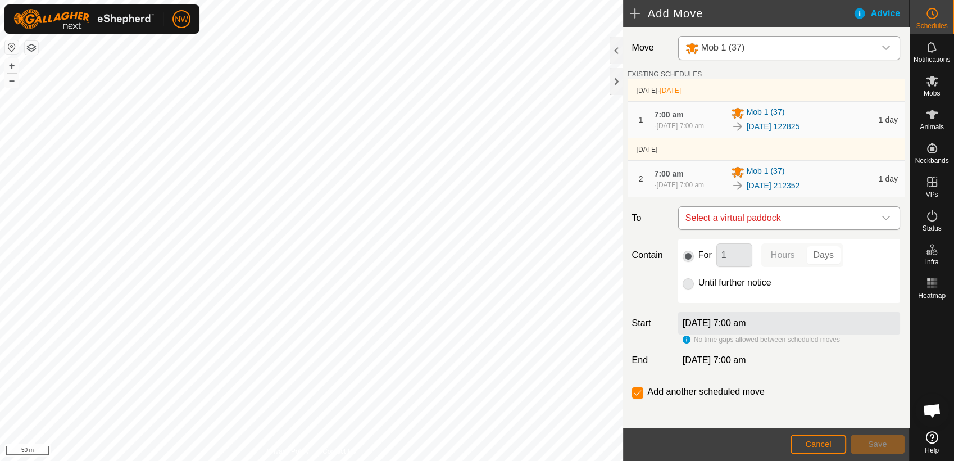
click at [882, 217] on icon "dropdown trigger" at bounding box center [886, 218] width 9 height 9
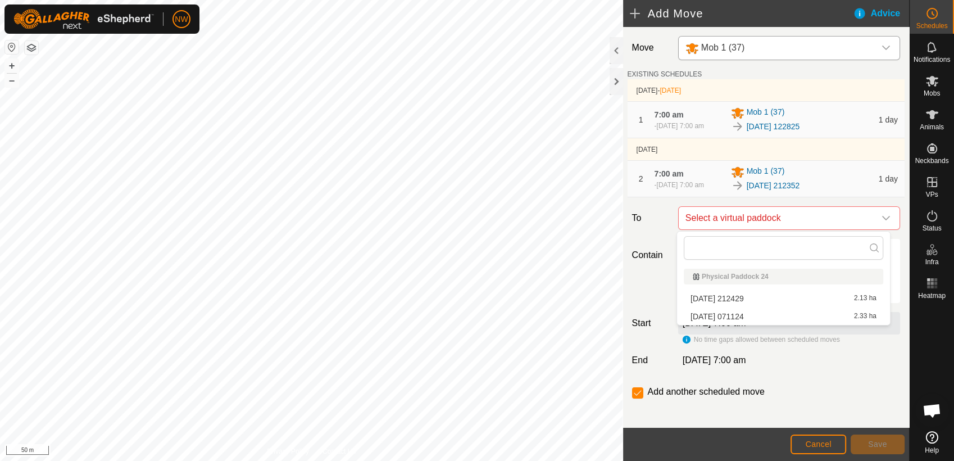
click at [736, 296] on li "[DATE] 212429 2.13 ha" at bounding box center [783, 298] width 199 height 17
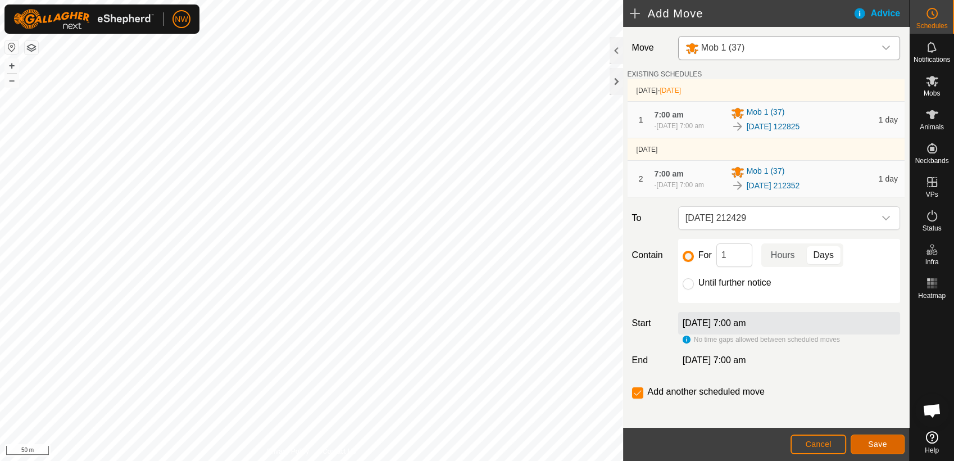
click at [879, 443] on span "Save" at bounding box center [877, 443] width 19 height 9
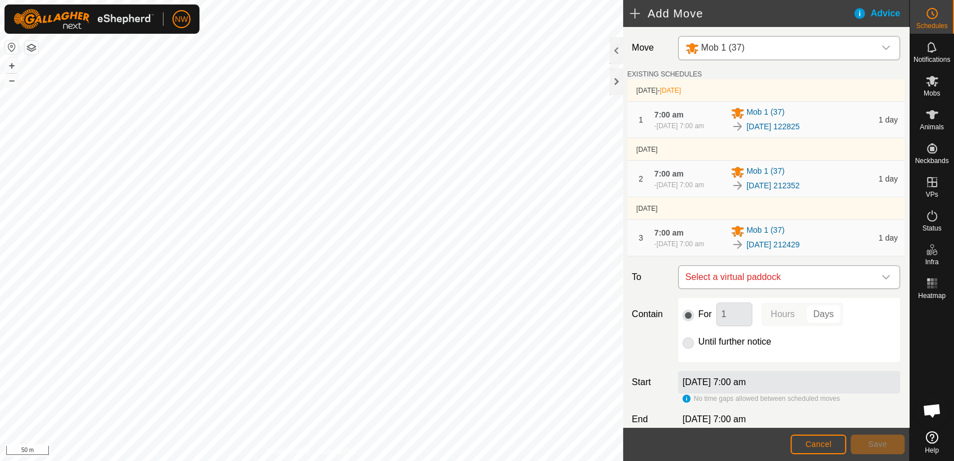
click at [882, 276] on icon "dropdown trigger" at bounding box center [886, 277] width 9 height 9
click at [755, 356] on li "[DATE] [DATE] 2.33 ha" at bounding box center [783, 357] width 199 height 17
click at [879, 443] on span "Save" at bounding box center [877, 443] width 19 height 9
